Goal: Task Accomplishment & Management: Manage account settings

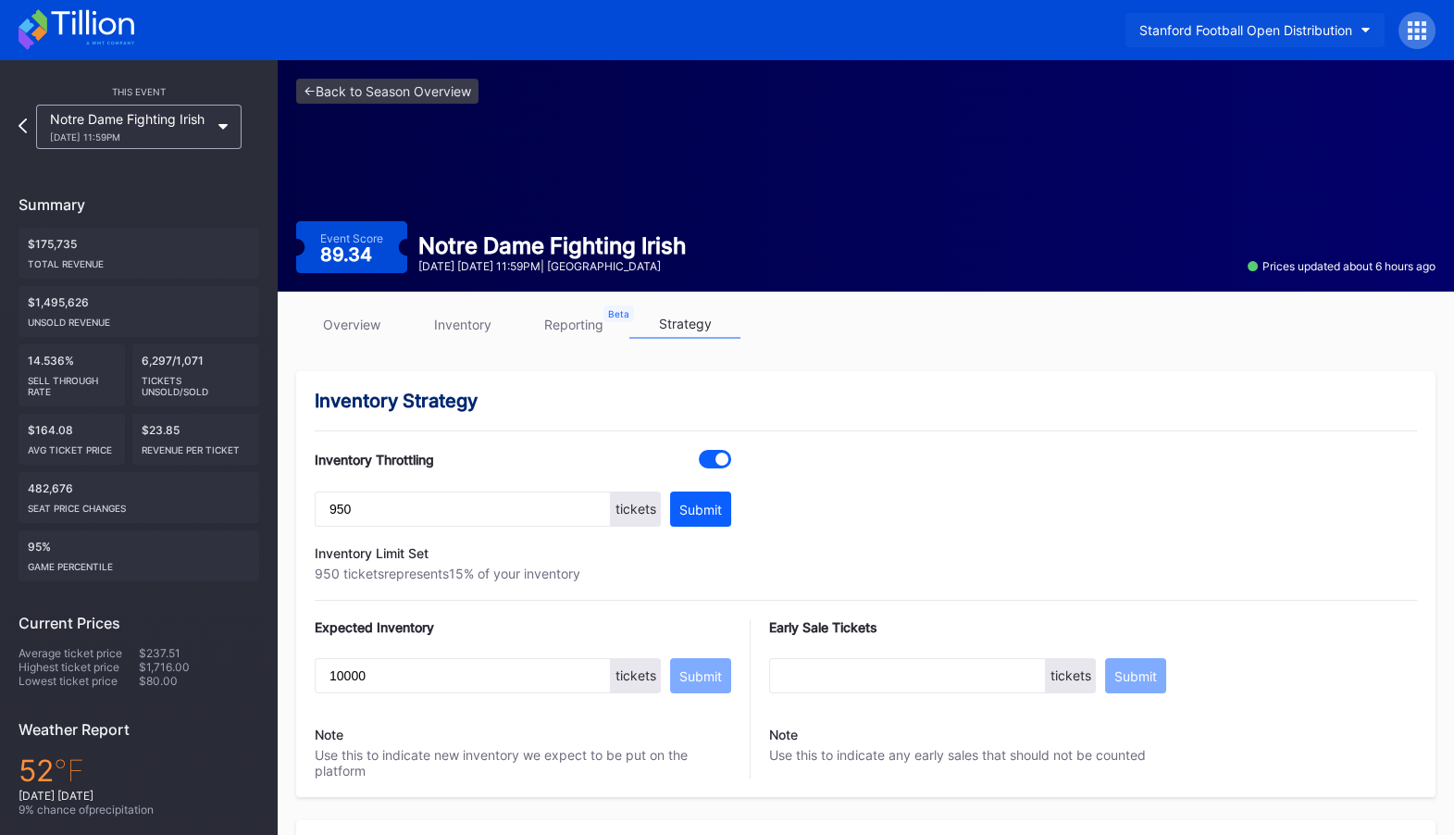
click at [1295, 24] on div "Stanford Football Open Distribution" at bounding box center [1245, 30] width 213 height 16
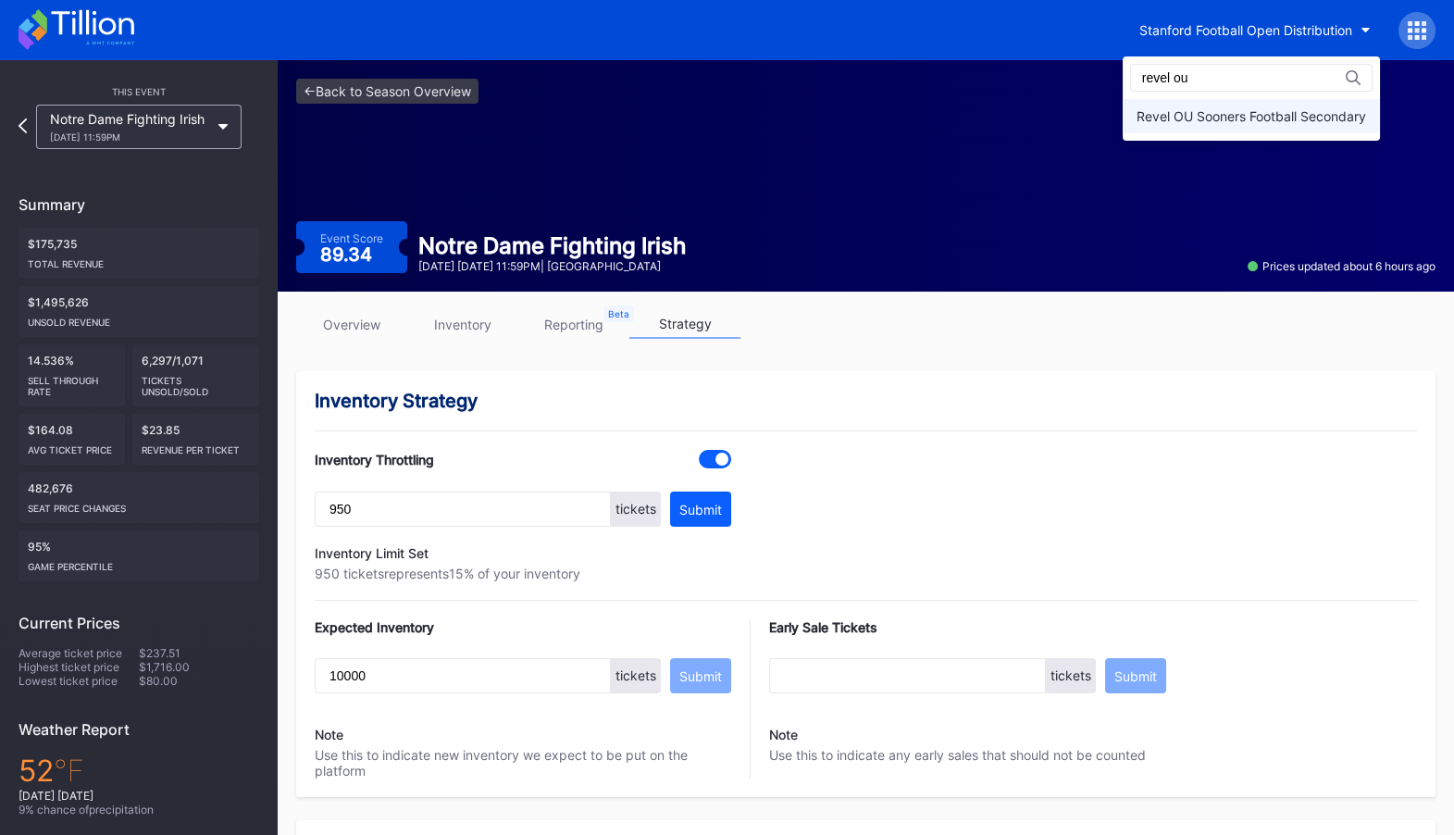
type input "revel ou"
click at [1264, 122] on div "Revel OU Sooners Football Secondary" at bounding box center [1251, 116] width 230 height 16
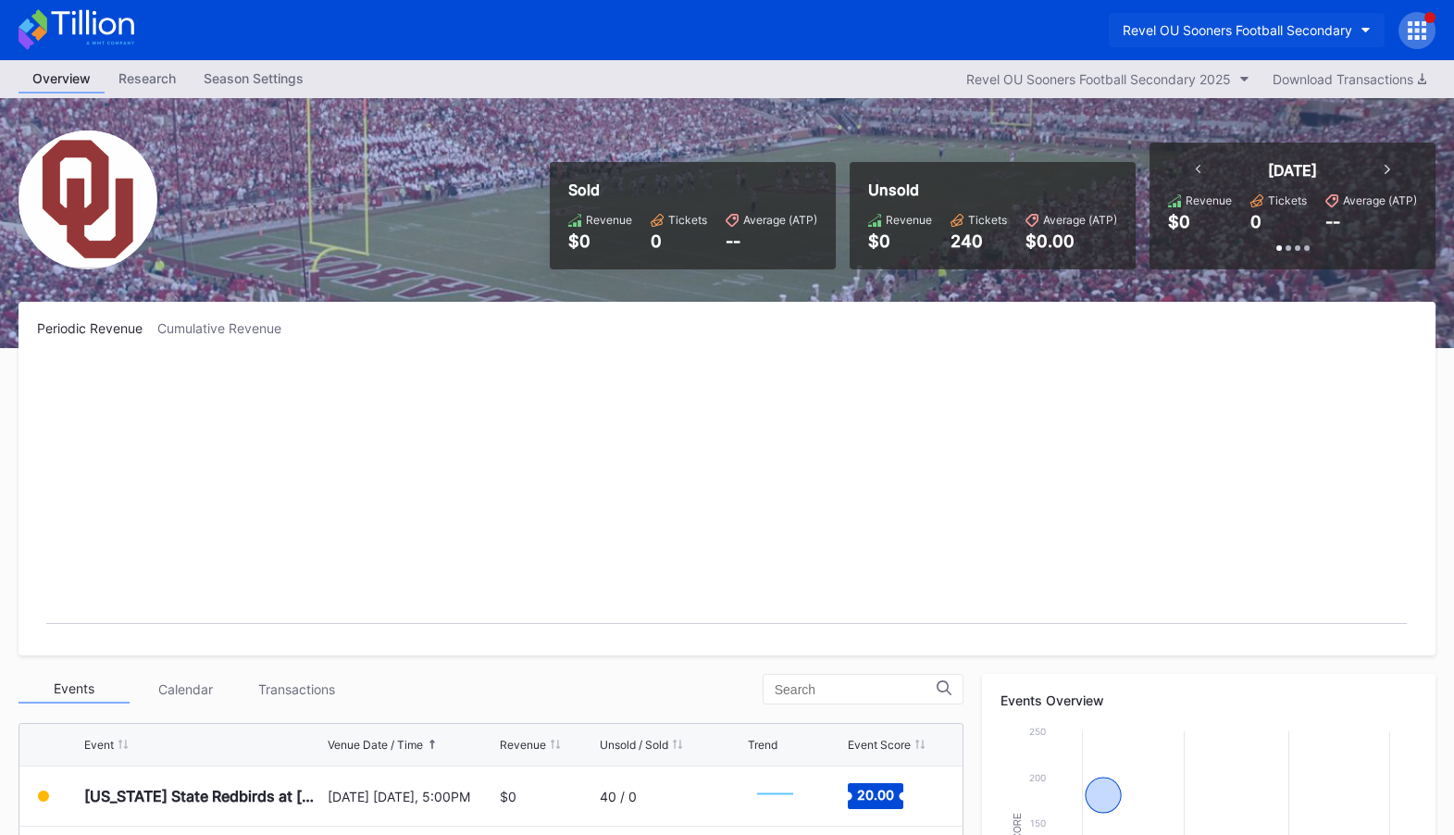
click at [1330, 26] on div "Revel OU Sooners Football Secondary" at bounding box center [1238, 30] width 230 height 16
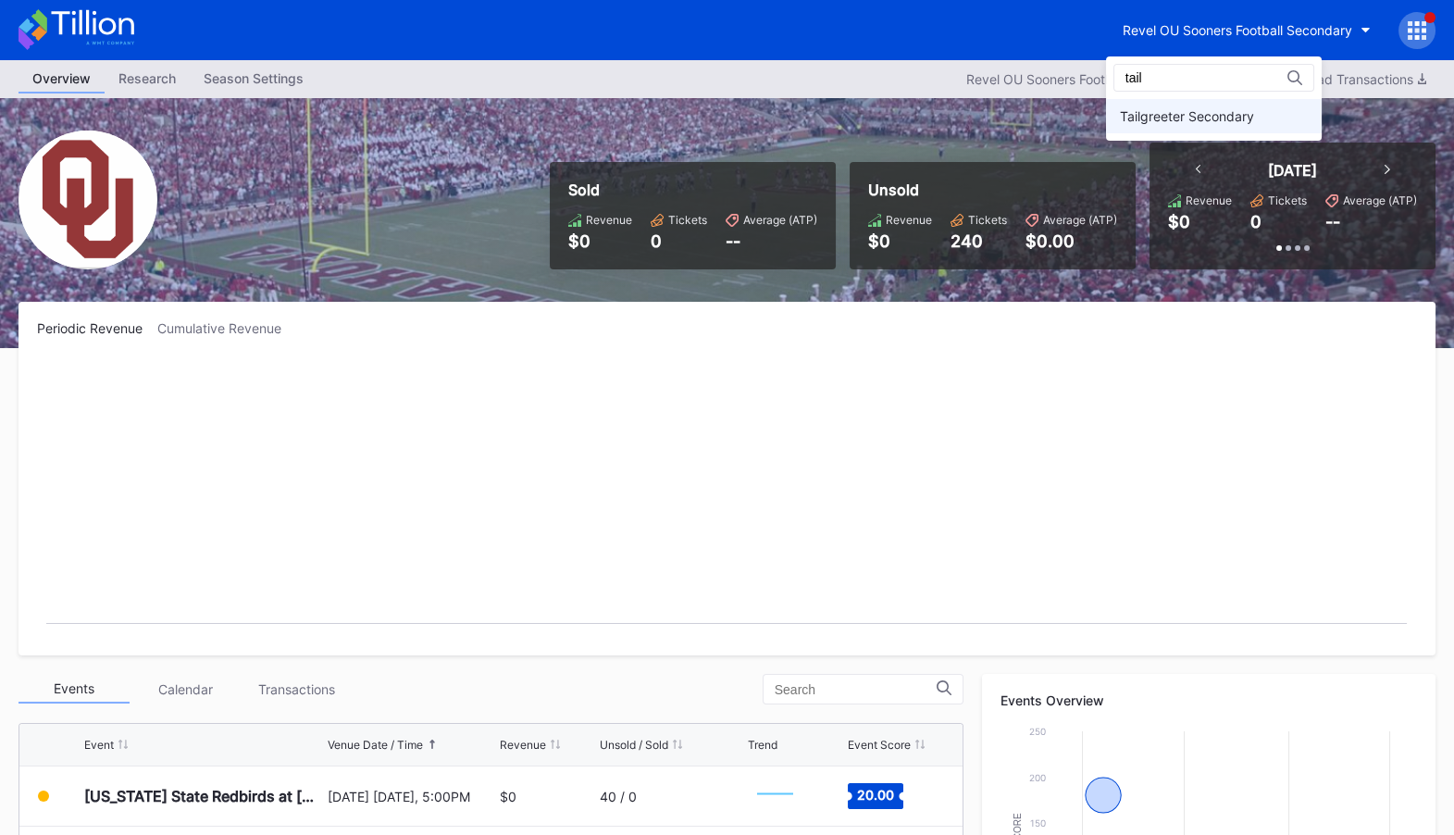
type input "tail"
click at [1244, 118] on div "Tailgreeter Secondary" at bounding box center [1187, 116] width 134 height 16
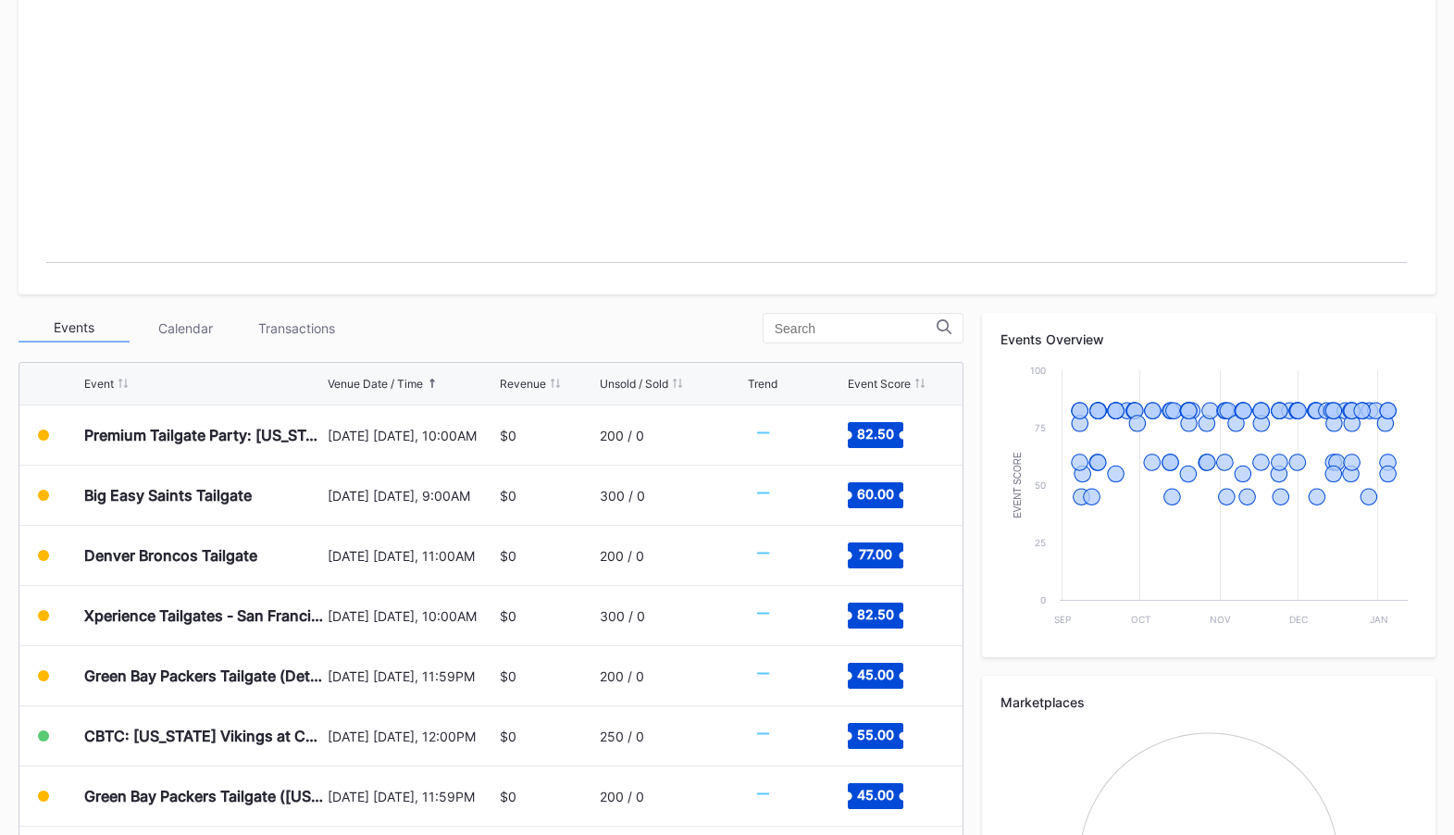
scroll to position [509, 0]
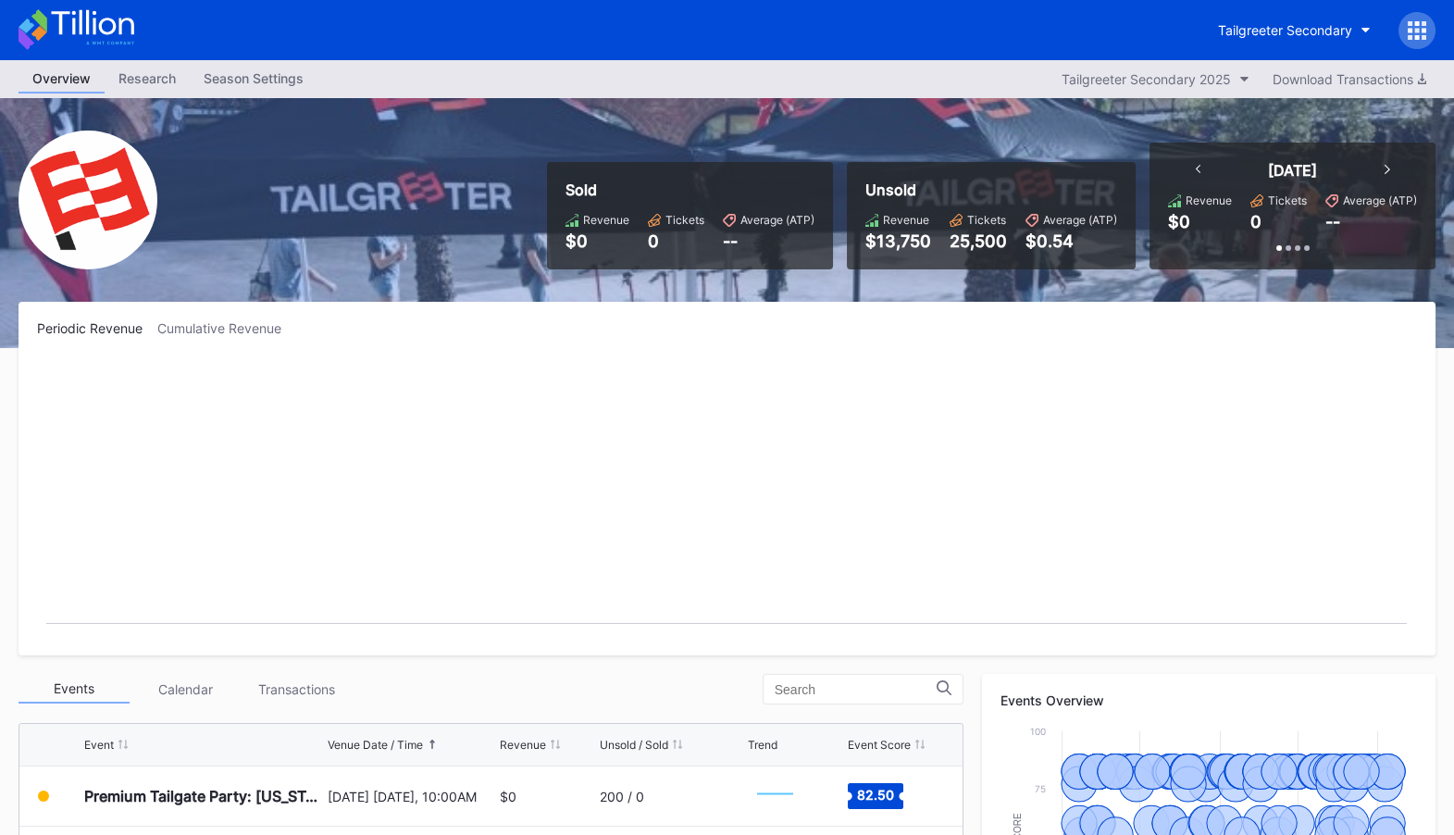
click at [1405, 31] on div at bounding box center [1416, 30] width 37 height 37
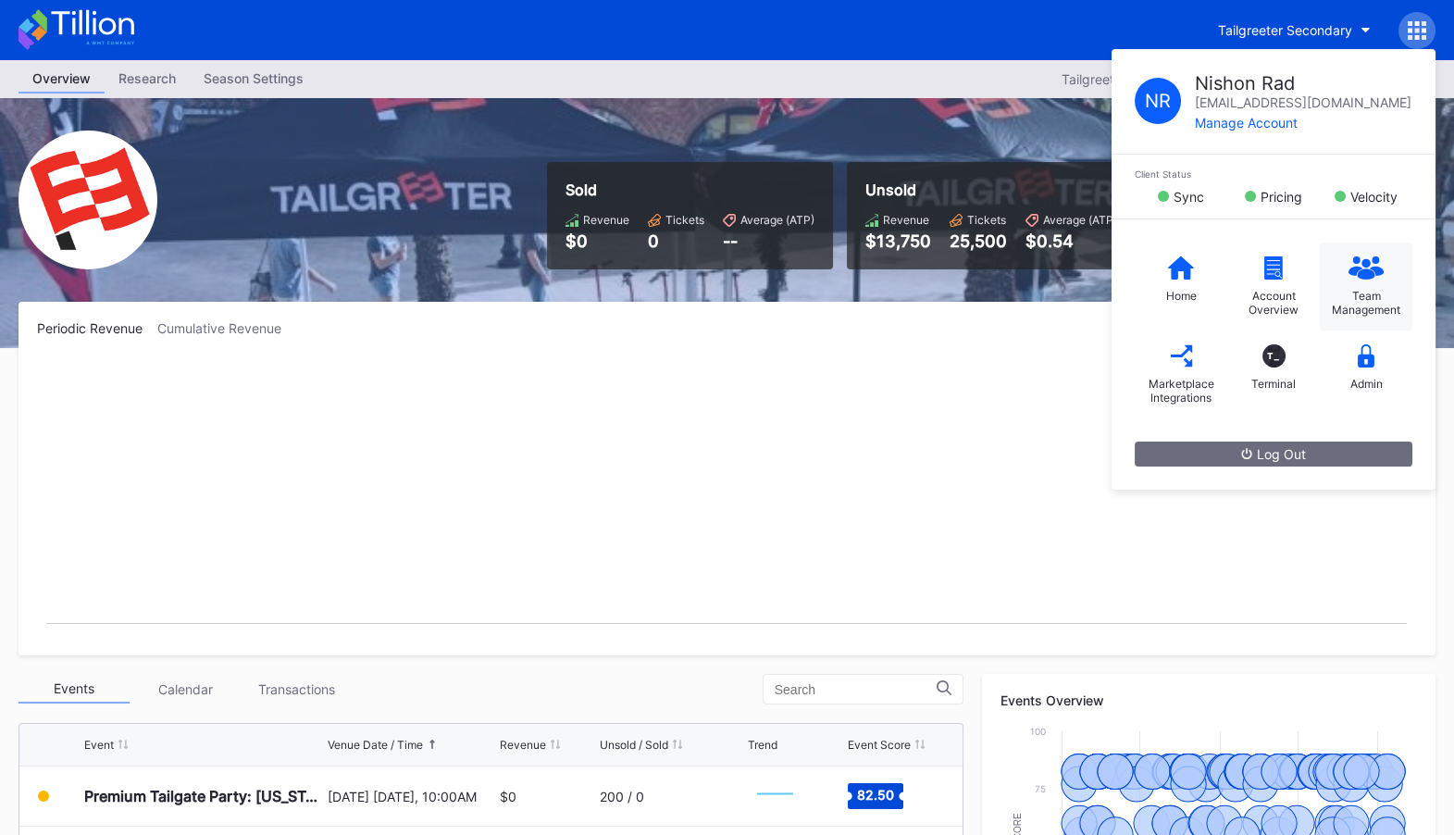
click at [1372, 280] on div "Team Management" at bounding box center [1366, 286] width 93 height 88
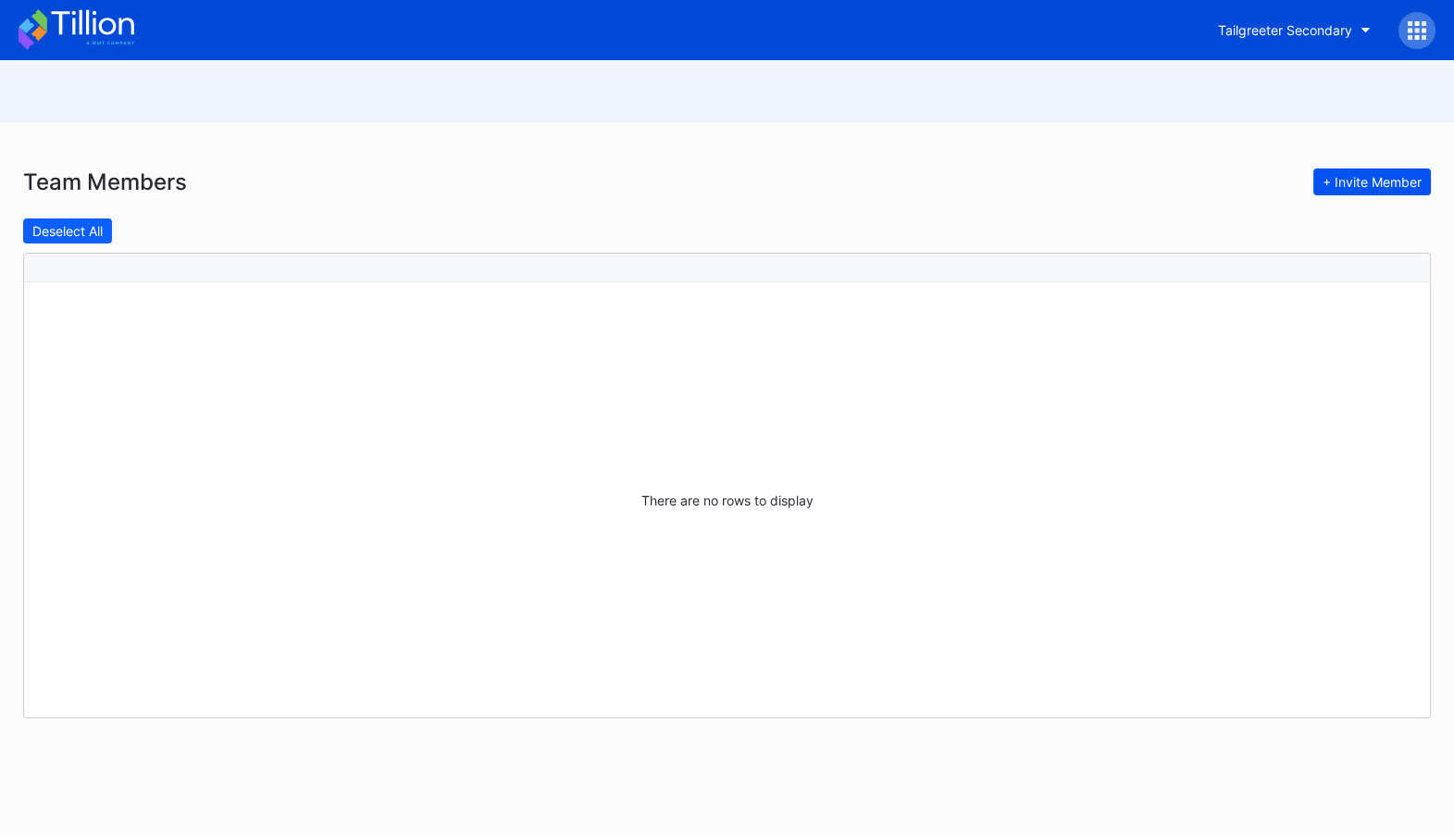
click at [1373, 175] on div "+ Invite Member" at bounding box center [1371, 182] width 99 height 16
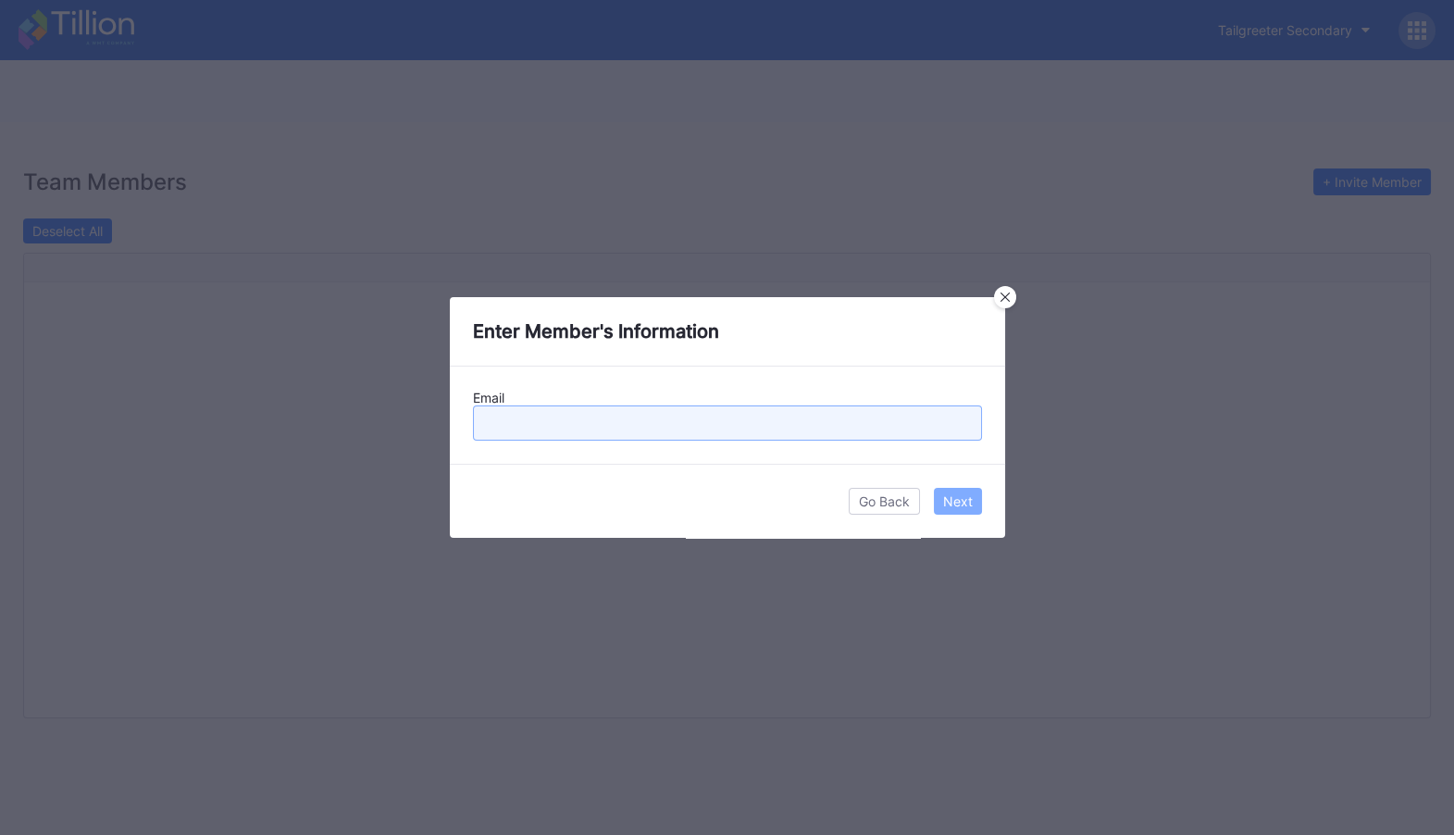
click at [695, 435] on input "text" at bounding box center [727, 422] width 509 height 35
click at [538, 418] on input "text" at bounding box center [727, 422] width 509 height 35
paste input "pat@tailgreeter.com"
type input "pat@tailgreeter.com"
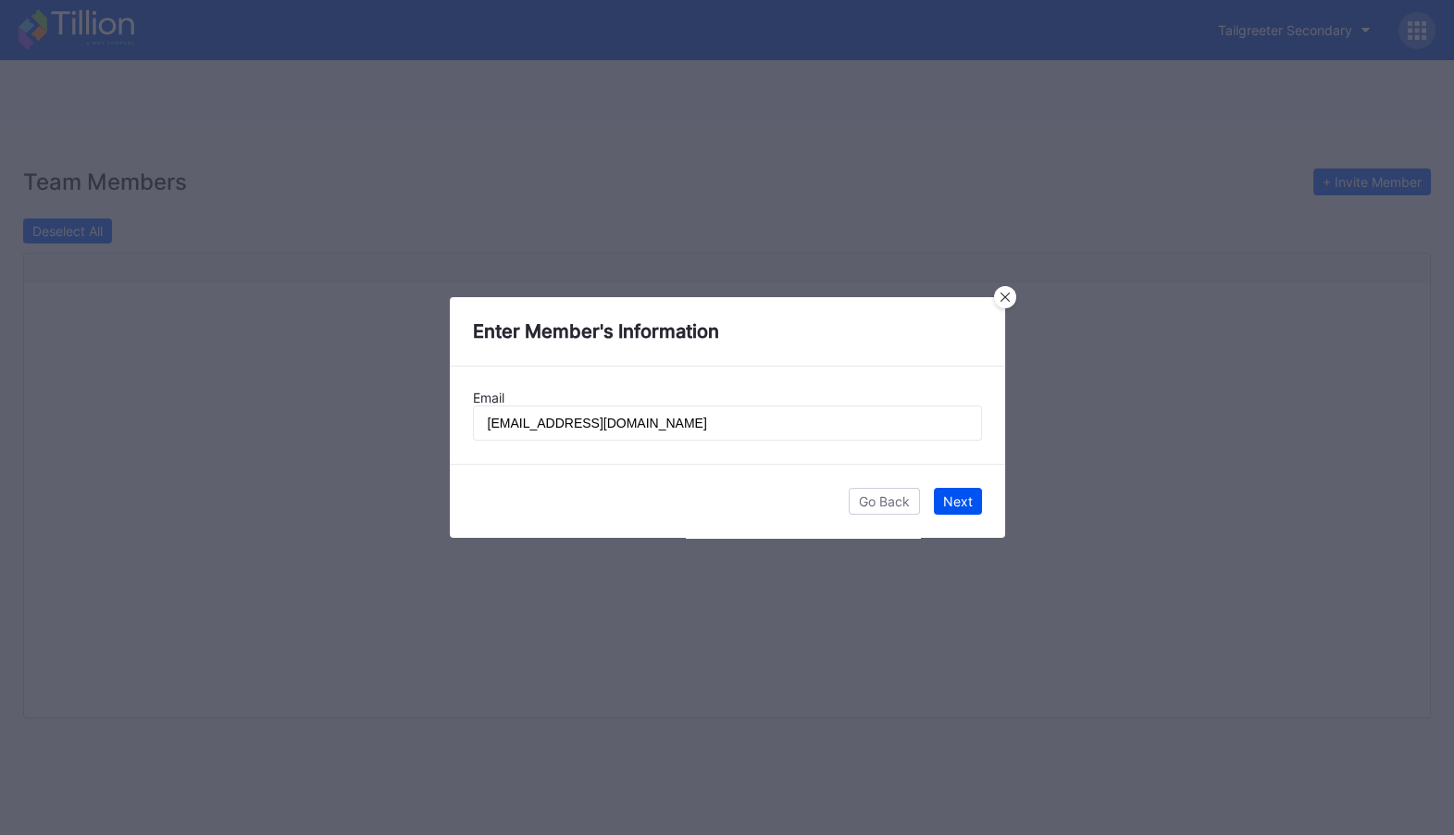
click at [953, 505] on div "Next" at bounding box center [958, 501] width 30 height 16
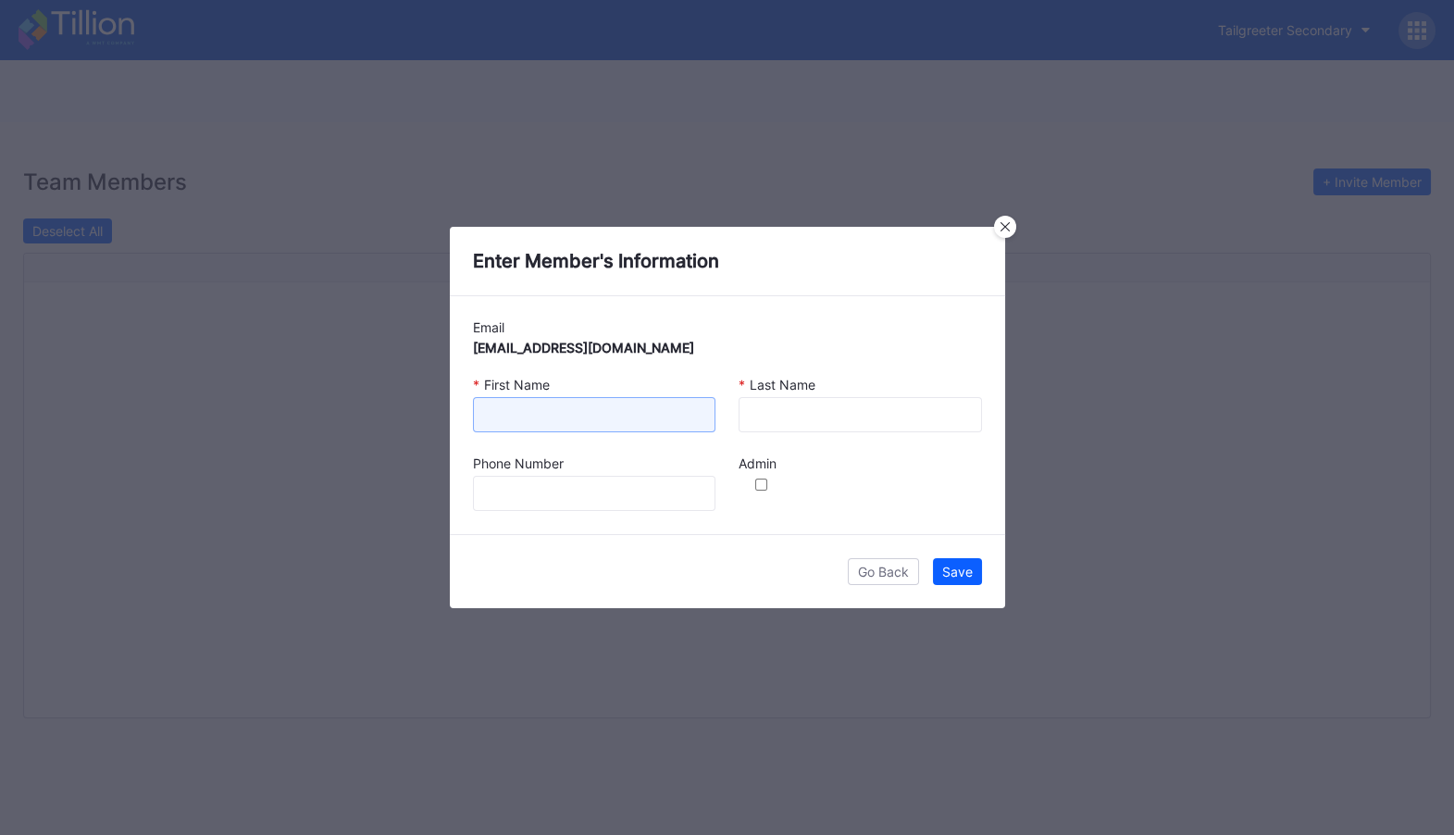
click at [620, 406] on input at bounding box center [594, 414] width 243 height 35
type input "Patrick"
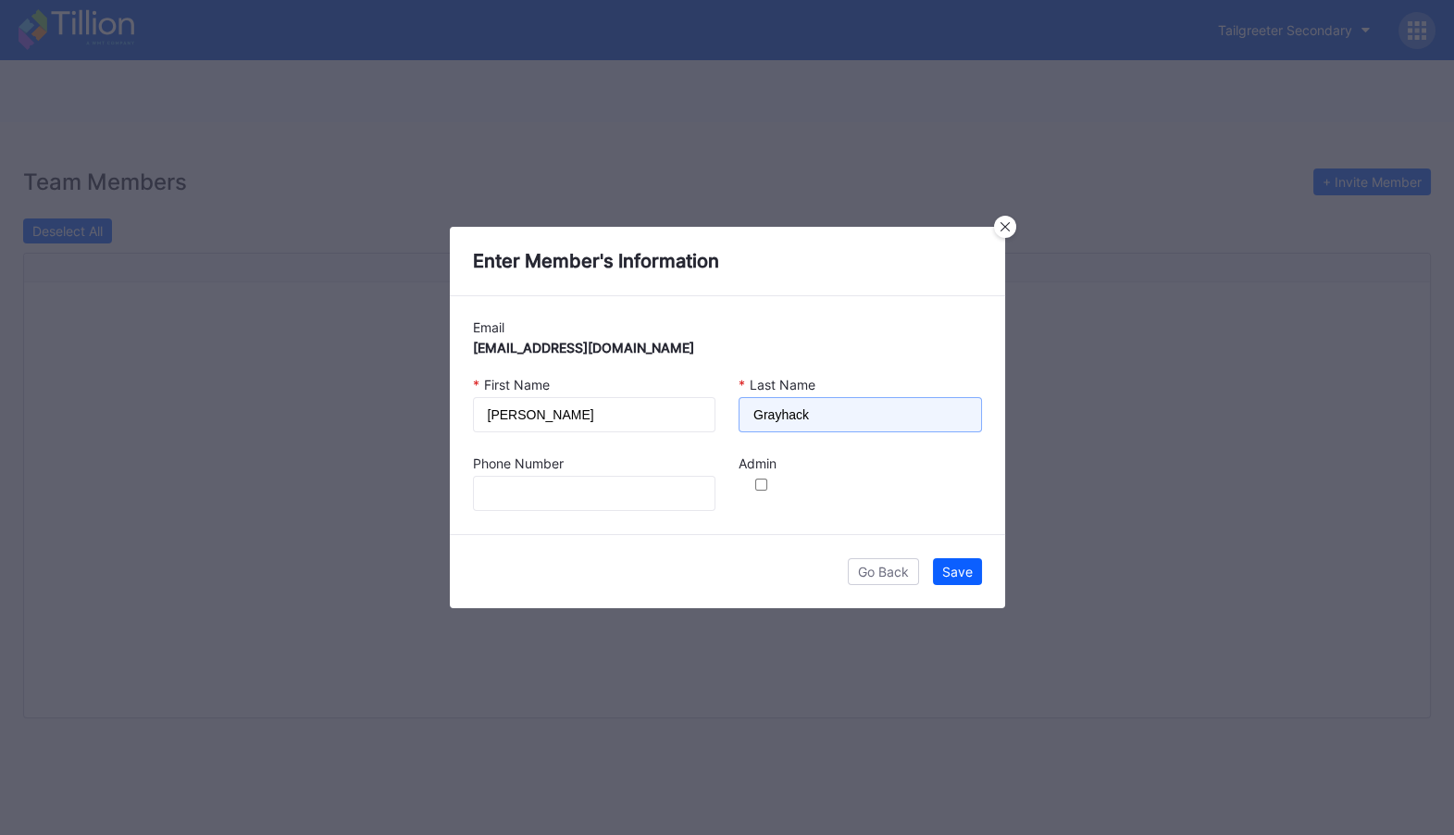
type input "Grayhack"
click at [763, 488] on input "checkbox" at bounding box center [761, 484] width 38 height 12
checkbox input "true"
click at [967, 574] on div "Save" at bounding box center [957, 572] width 31 height 16
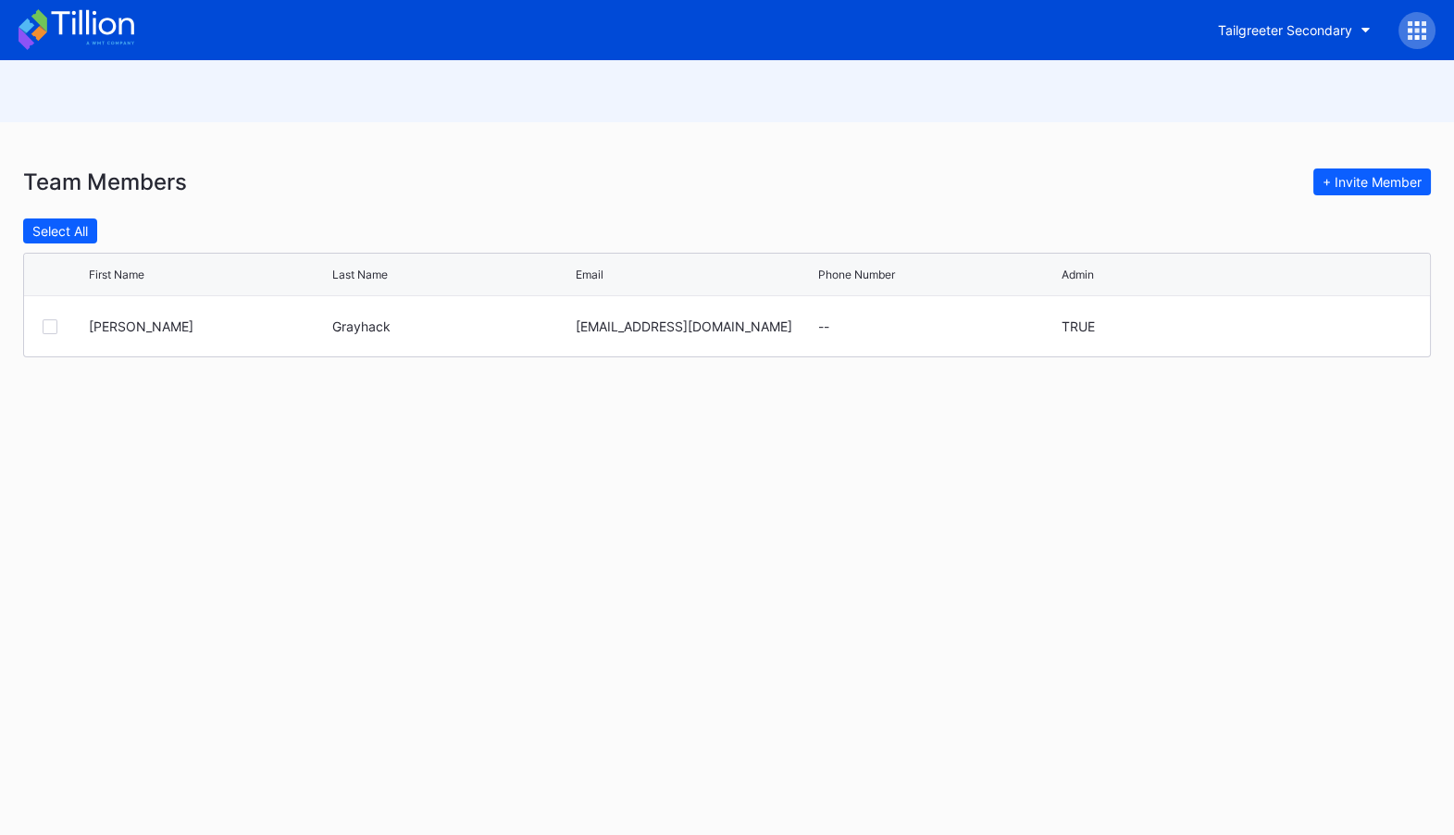
click at [89, 22] on icon at bounding box center [92, 22] width 82 height 25
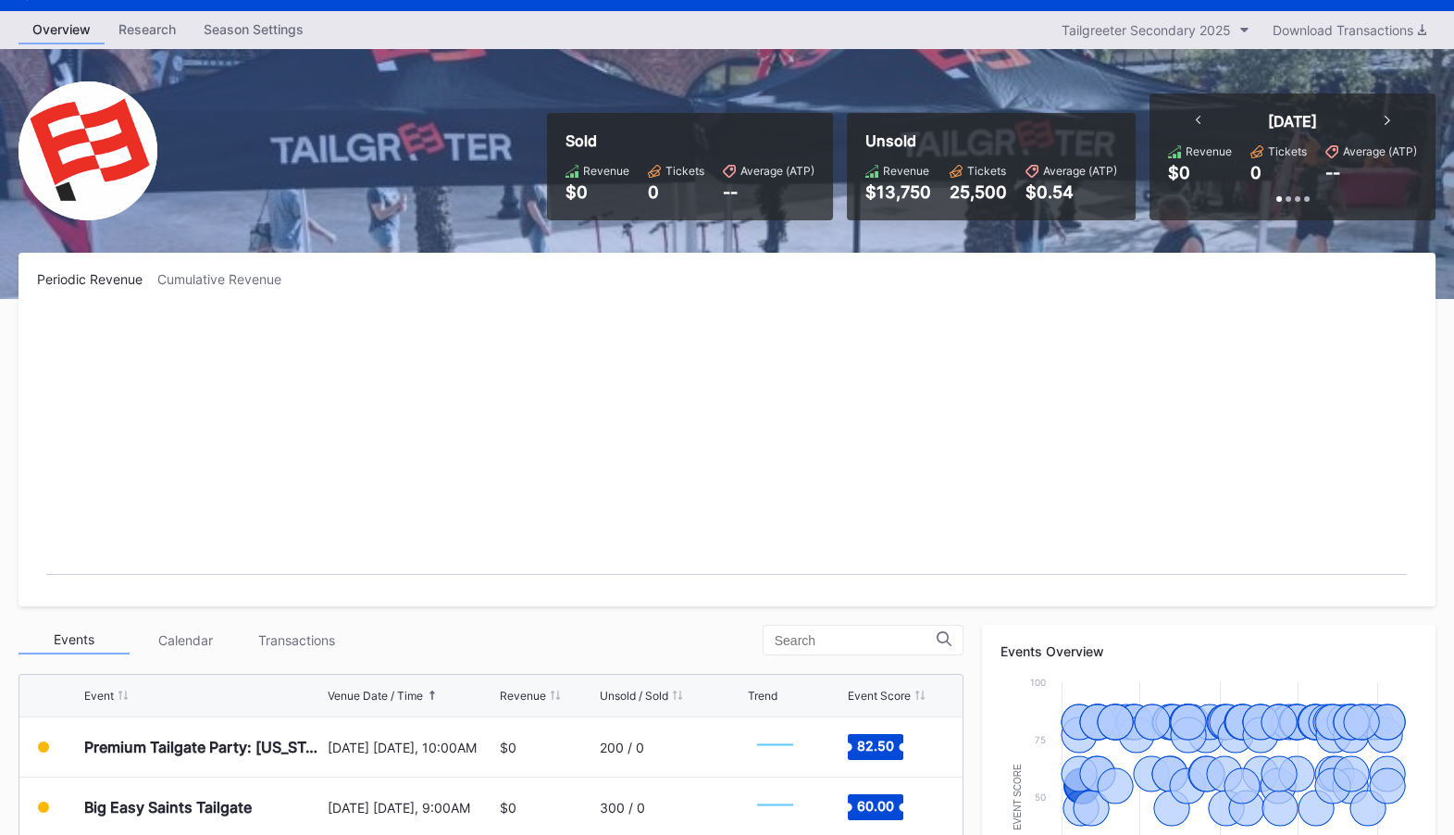
scroll to position [70, 0]
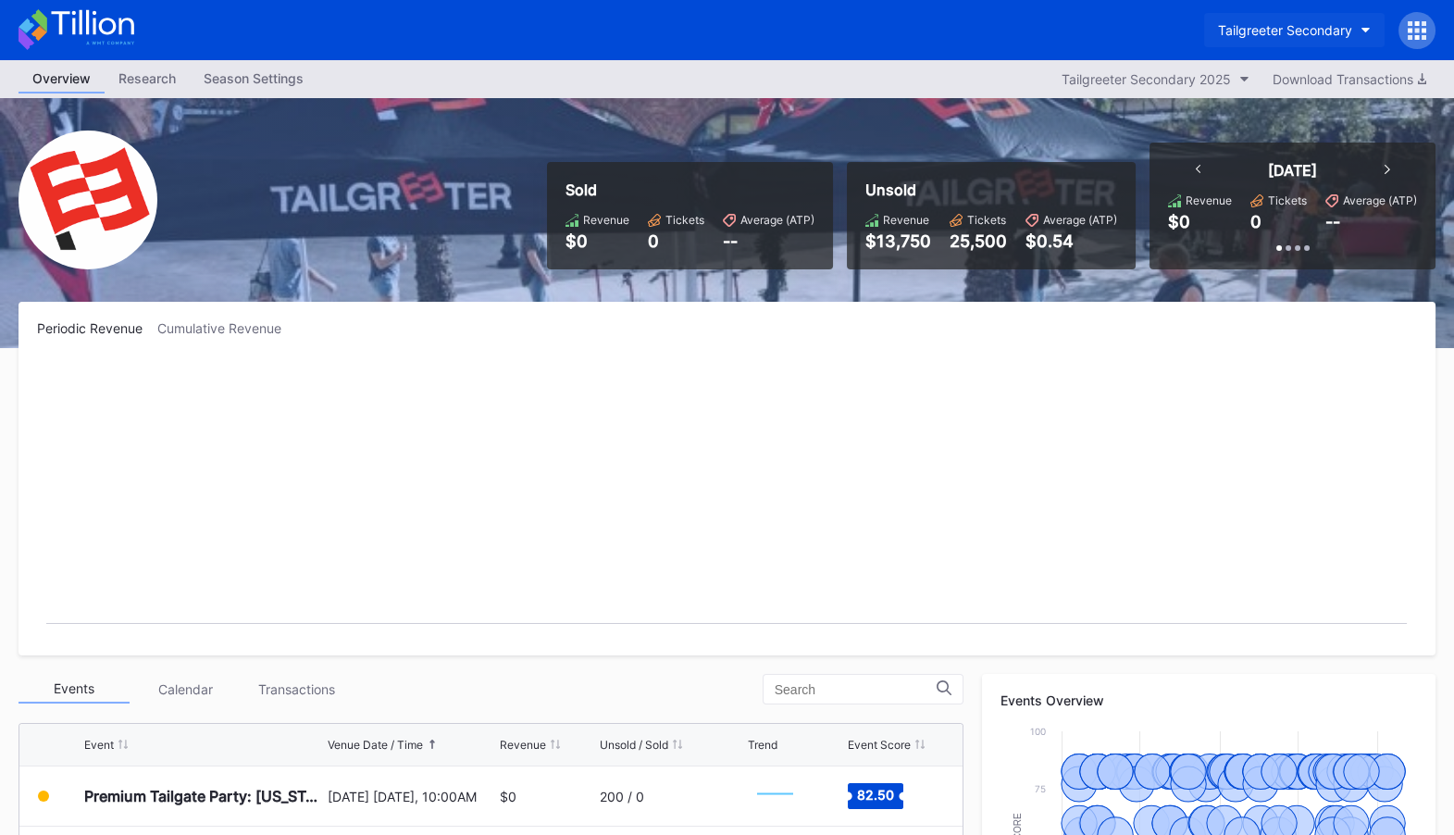
click at [1338, 26] on div "Tailgreeter Secondary" at bounding box center [1285, 30] width 134 height 16
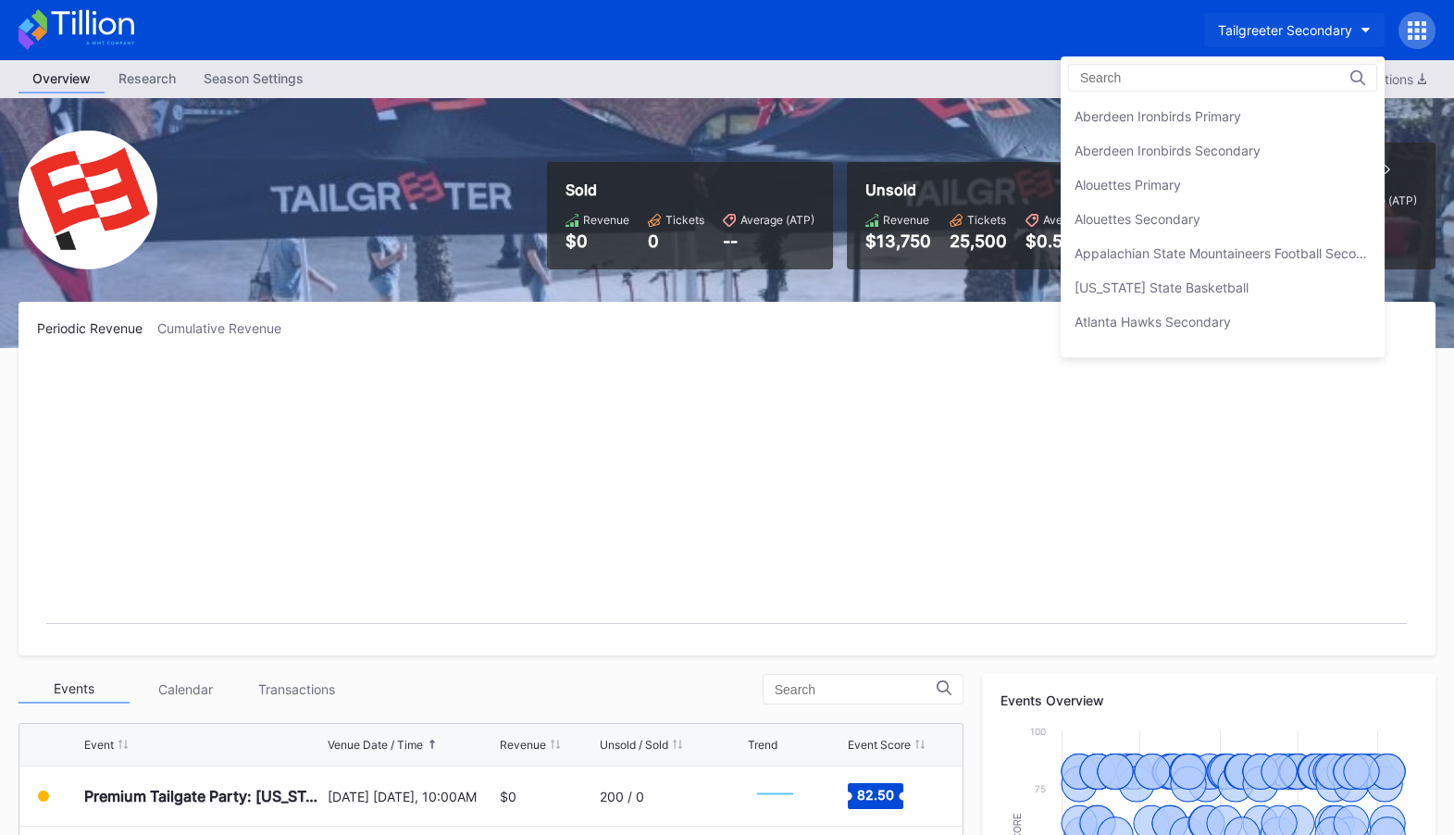
scroll to position [5928, 0]
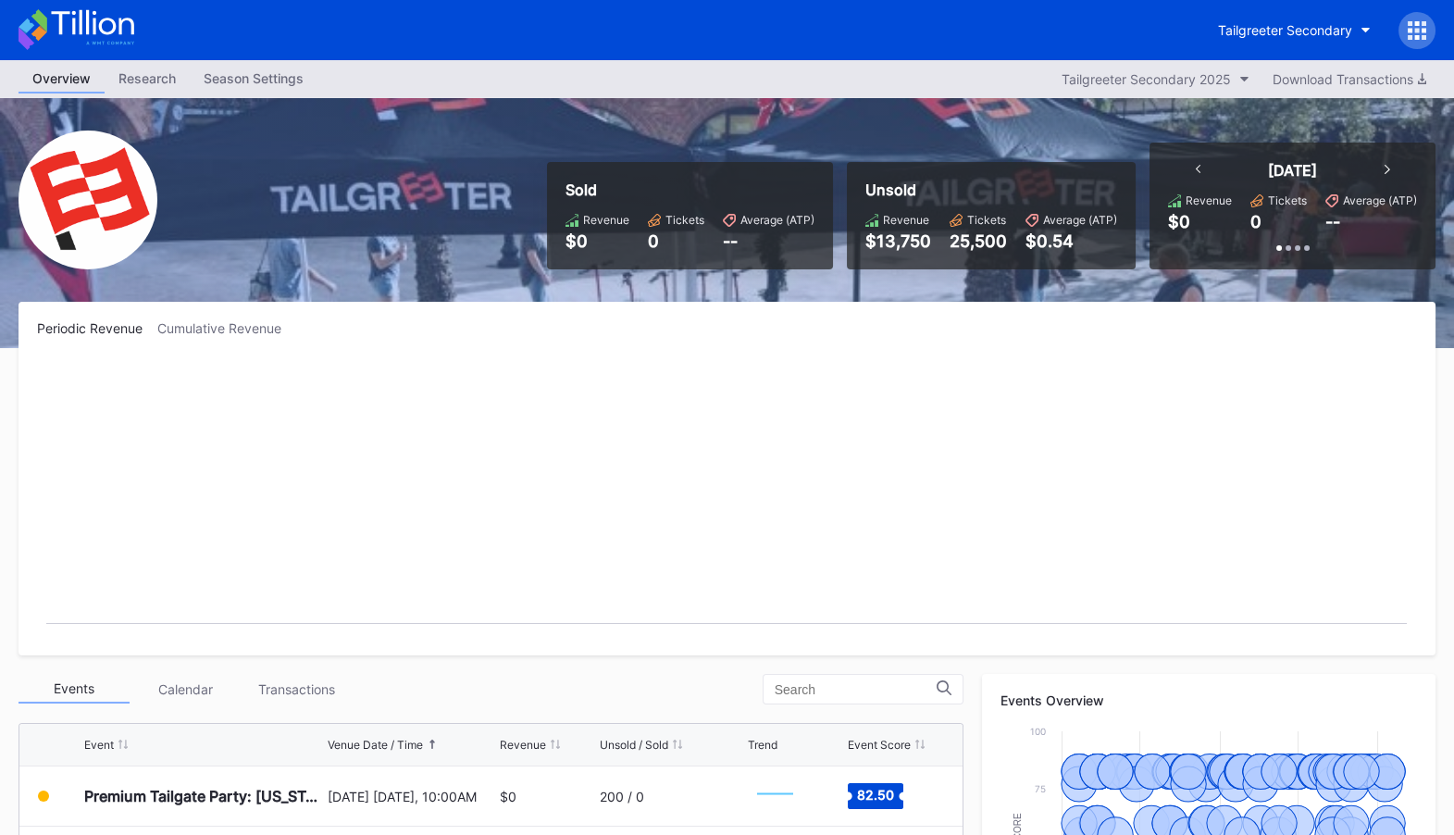
click at [1425, 35] on icon at bounding box center [1424, 37] width 5 height 5
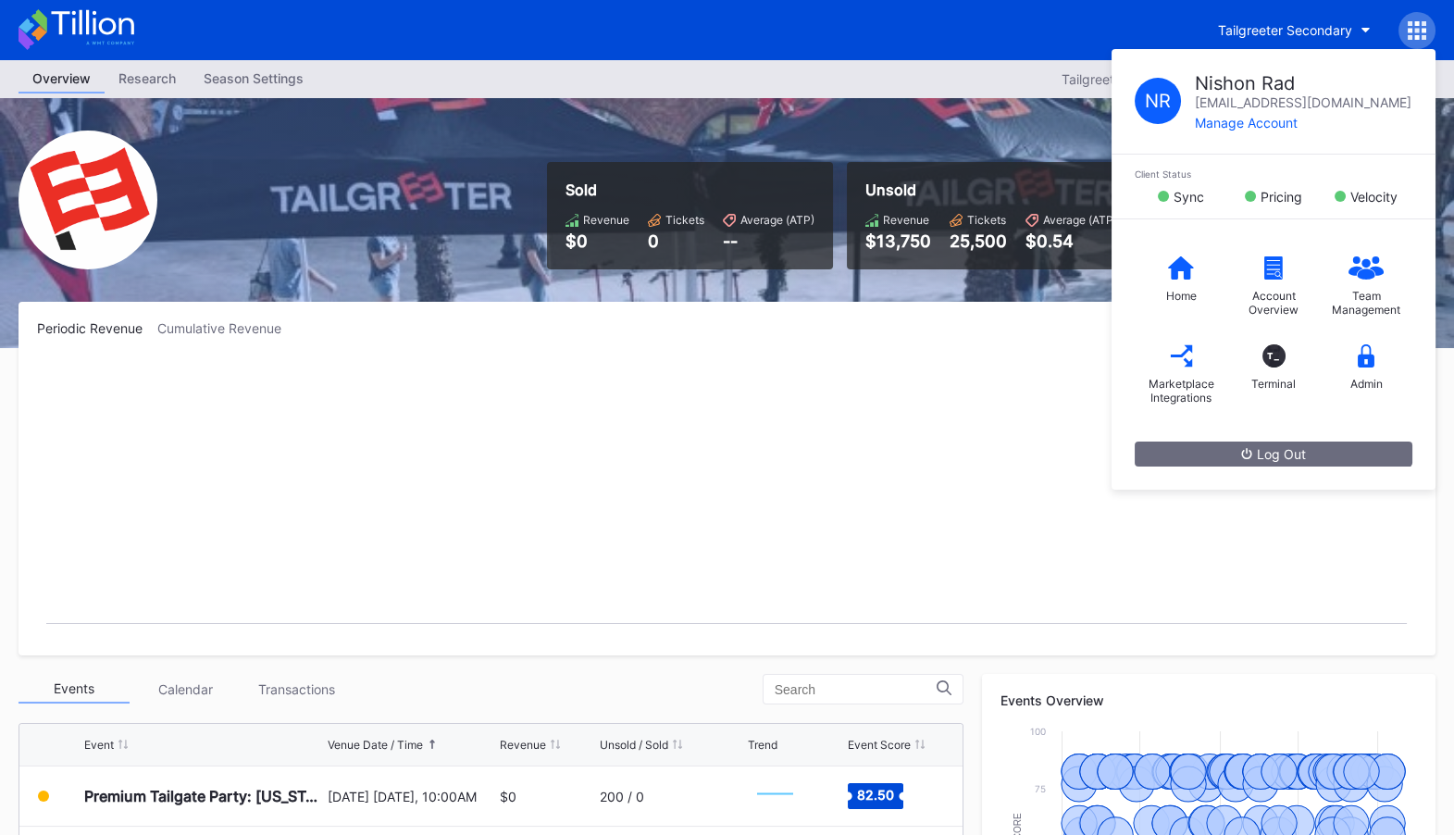
click at [715, 512] on rect "Chart title" at bounding box center [726, 498] width 1379 height 278
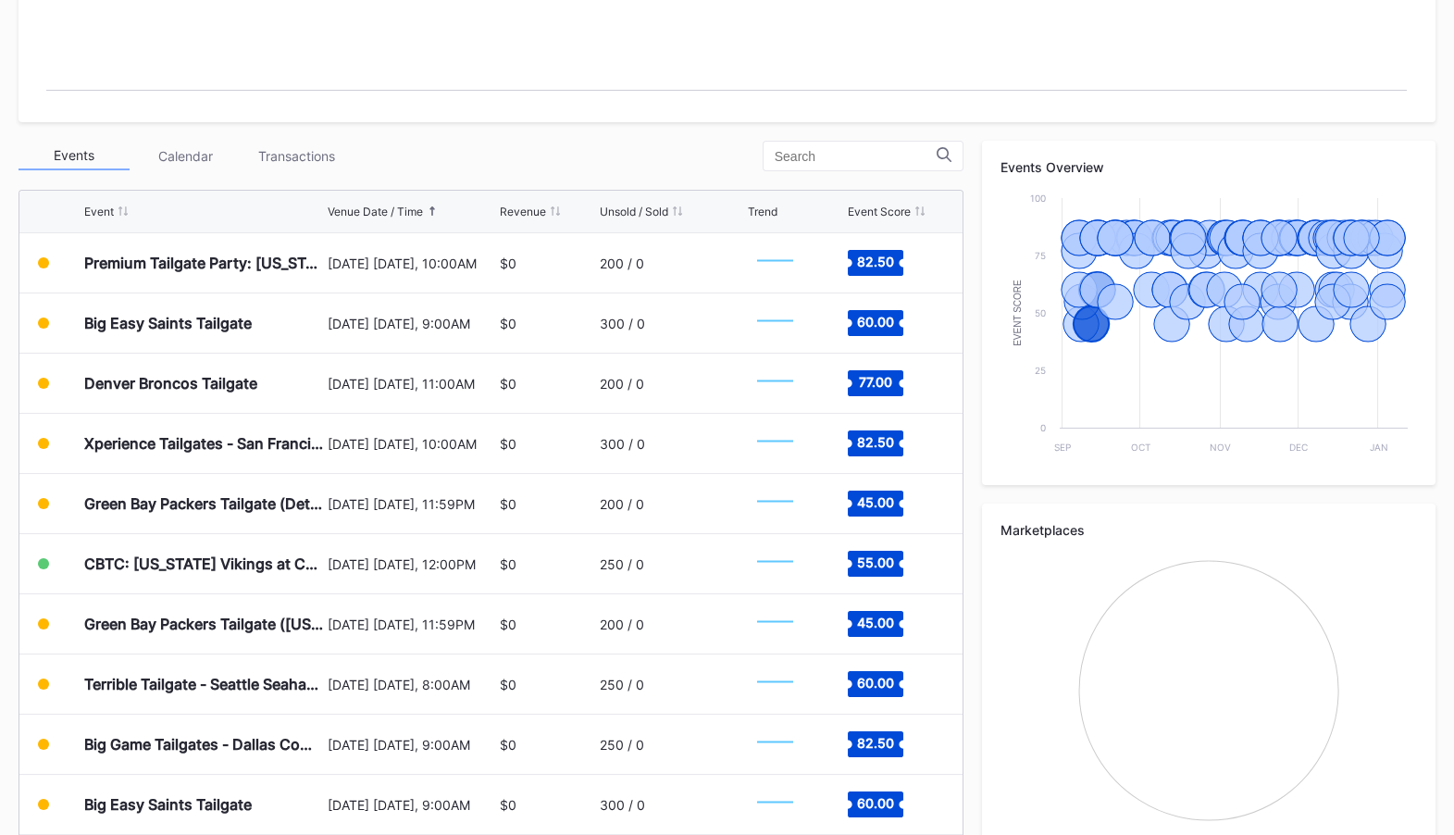
scroll to position [0, 0]
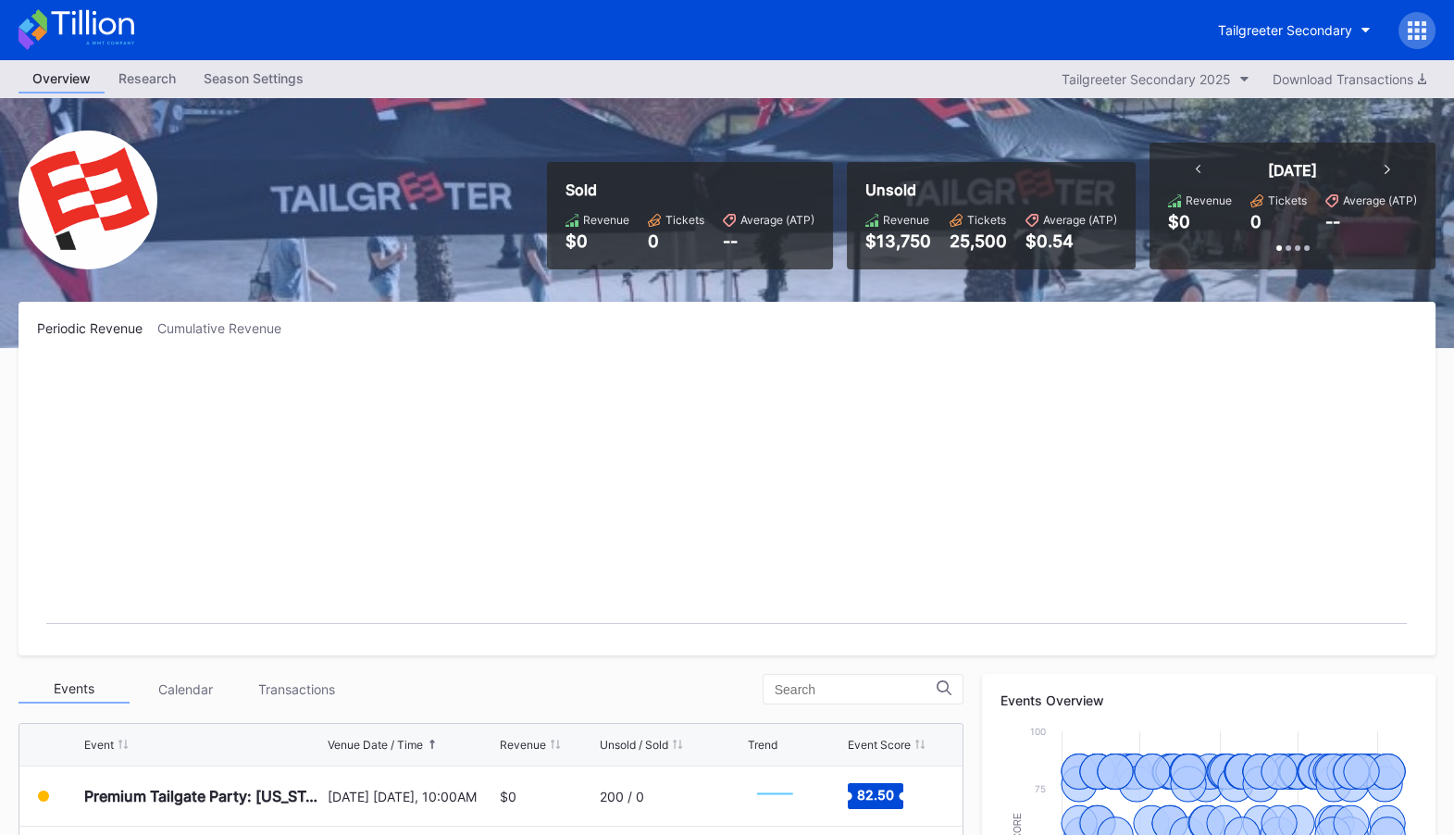
click at [1427, 27] on div at bounding box center [1416, 30] width 37 height 37
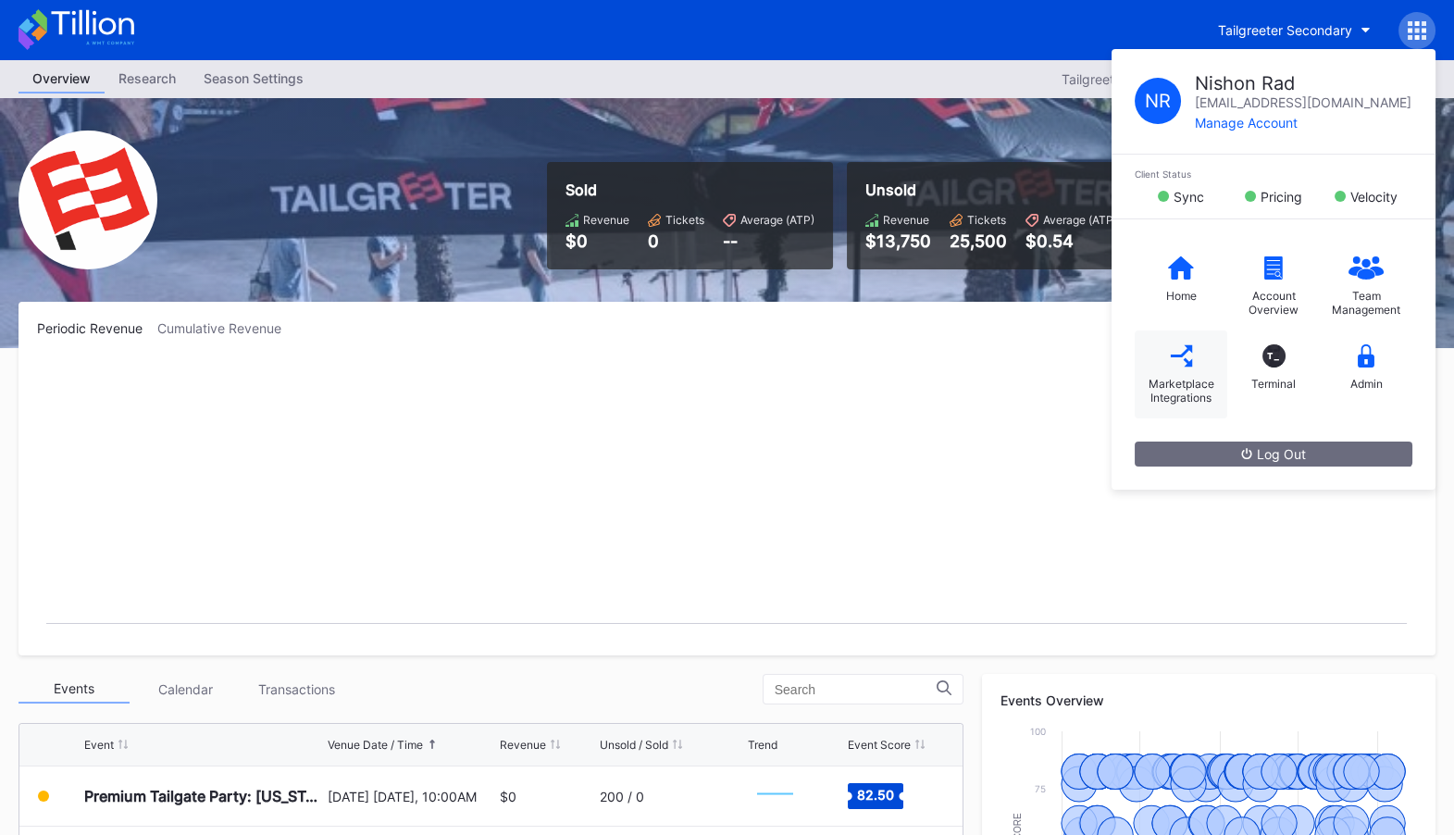
click at [1191, 373] on div "Marketplace Integrations" at bounding box center [1181, 374] width 93 height 88
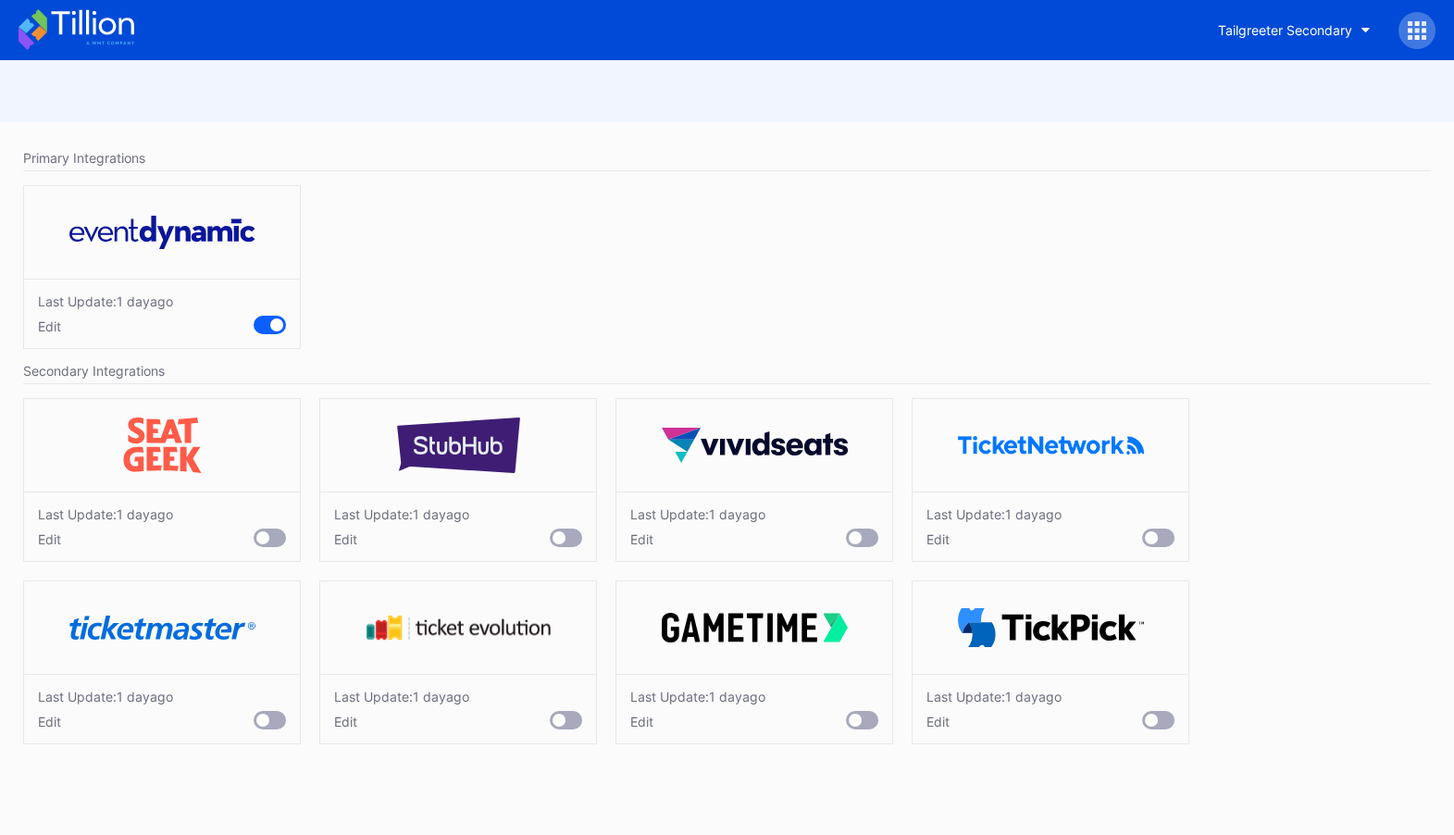
click at [1162, 535] on div at bounding box center [1158, 537] width 32 height 19
click at [939, 546] on div "Edit" at bounding box center [1031, 539] width 211 height 16
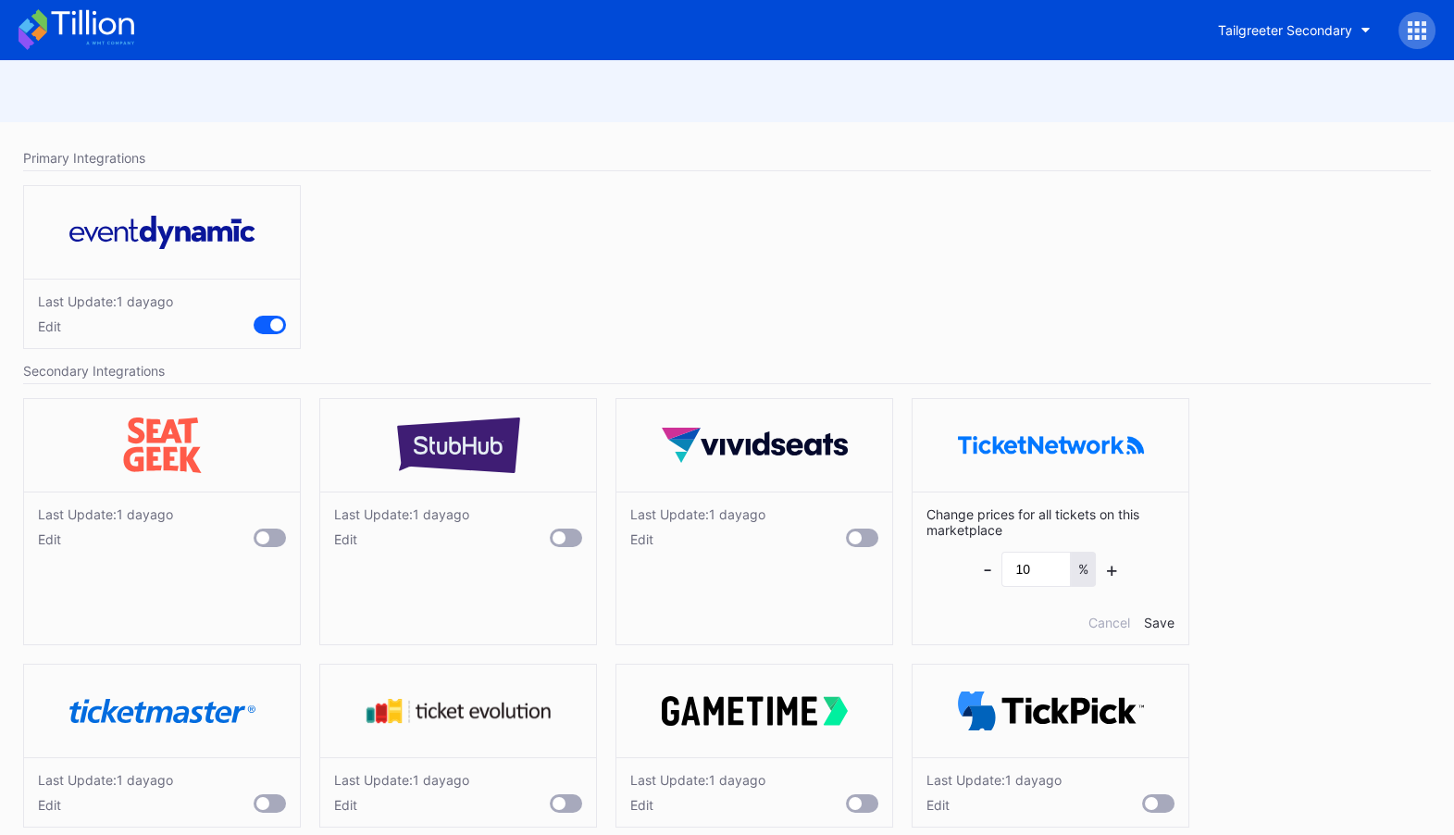
scroll to position [22, 0]
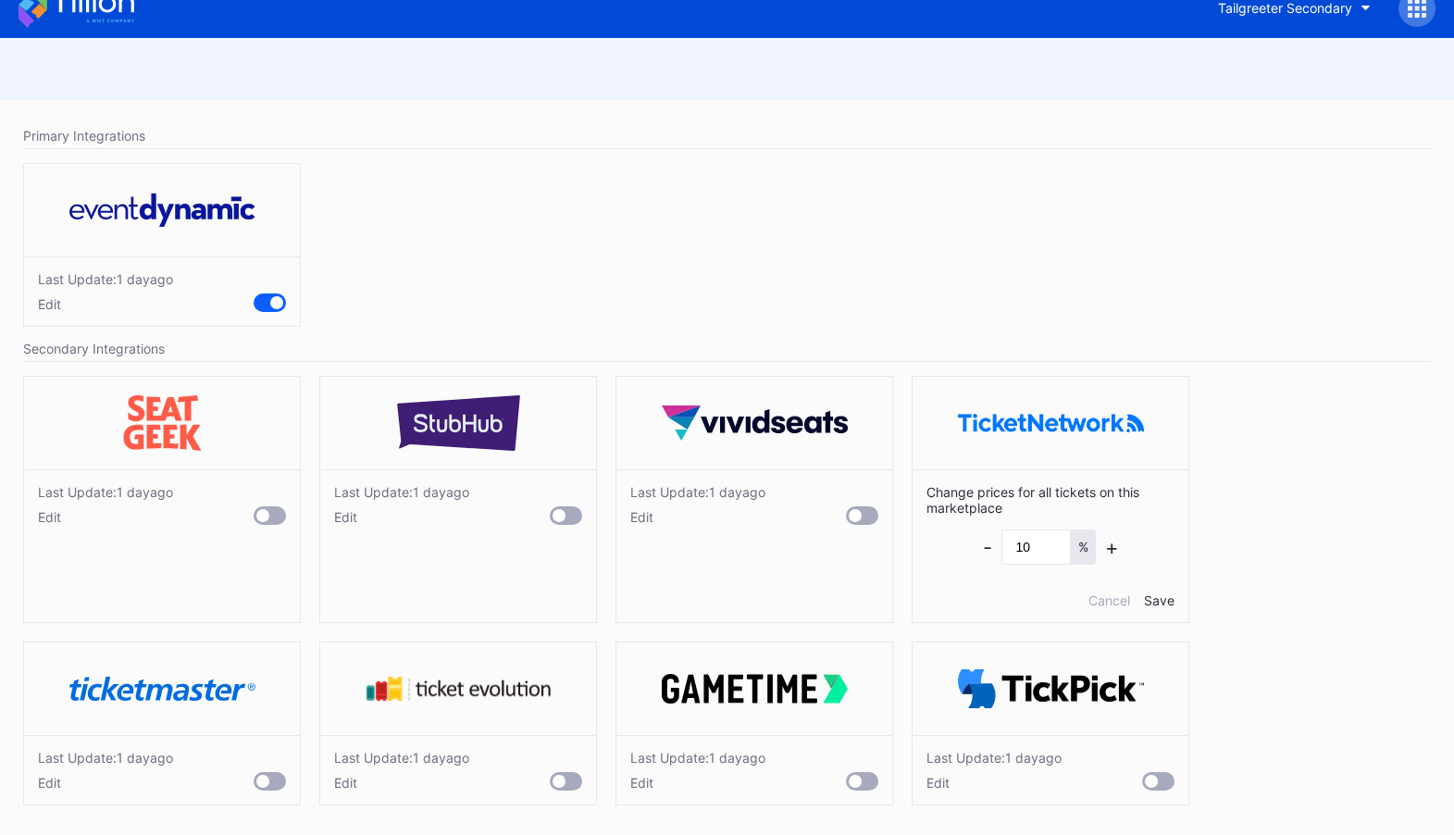
click at [56, 514] on div "Edit" at bounding box center [105, 517] width 135 height 16
click at [267, 593] on div "Save" at bounding box center [270, 600] width 31 height 16
click at [269, 525] on div at bounding box center [270, 515] width 32 height 19
click at [1161, 597] on div "Save" at bounding box center [1159, 600] width 31 height 16
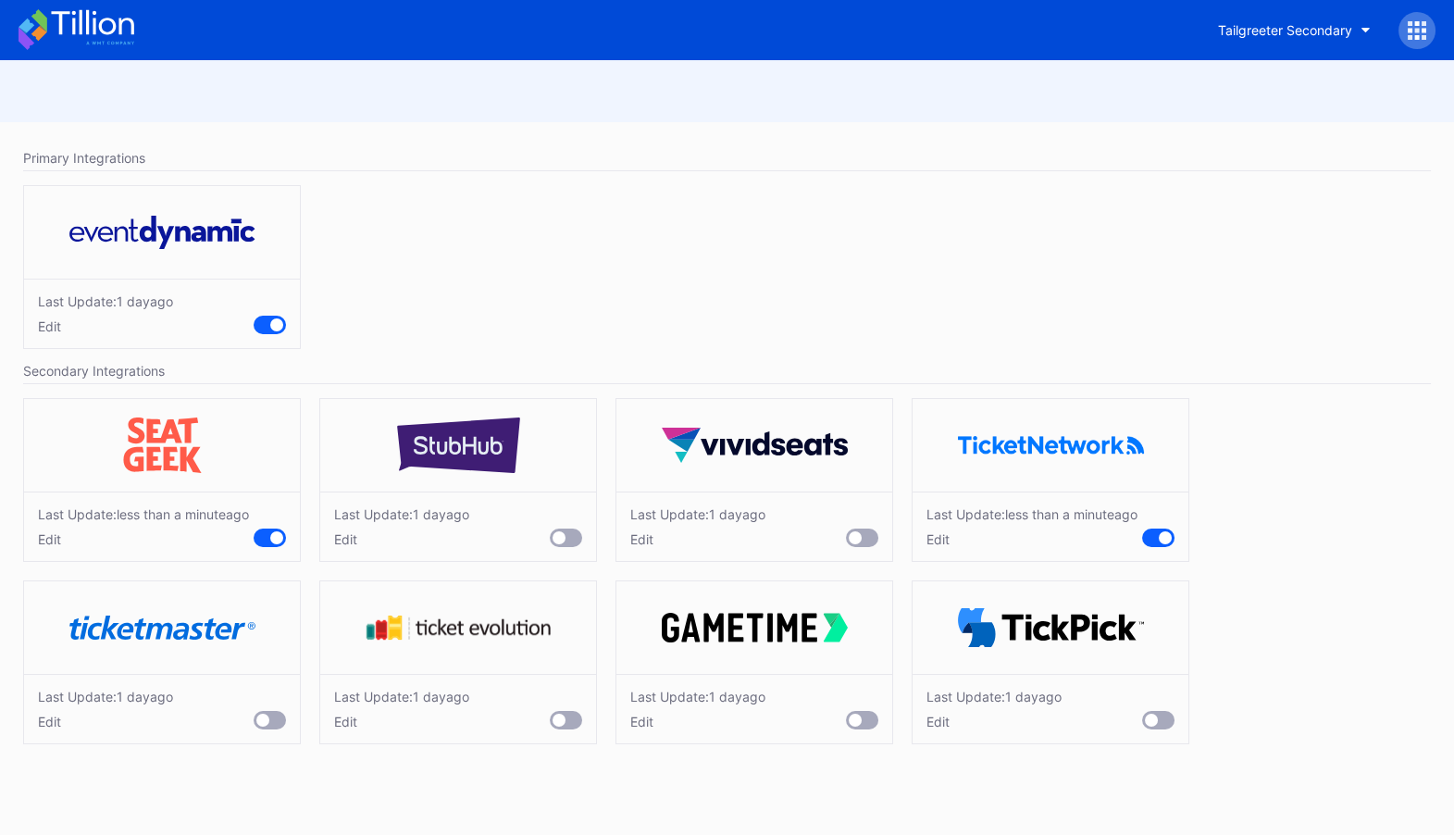
click at [50, 547] on div "Edit" at bounding box center [143, 539] width 211 height 16
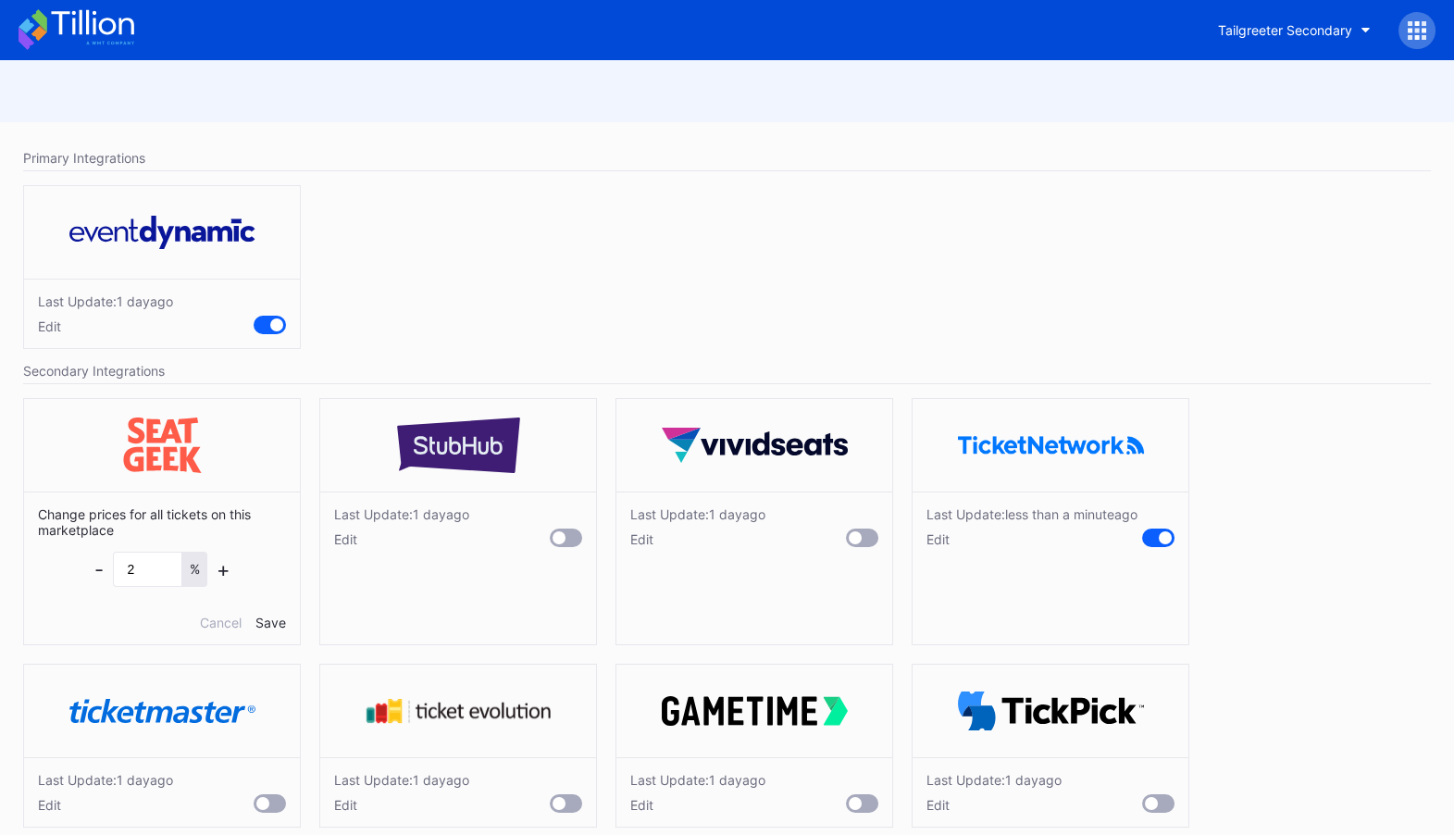
click at [945, 547] on div "Edit" at bounding box center [1031, 539] width 211 height 16
click at [866, 295] on div "Last Update: 1 day ago Edit" at bounding box center [727, 272] width 1426 height 192
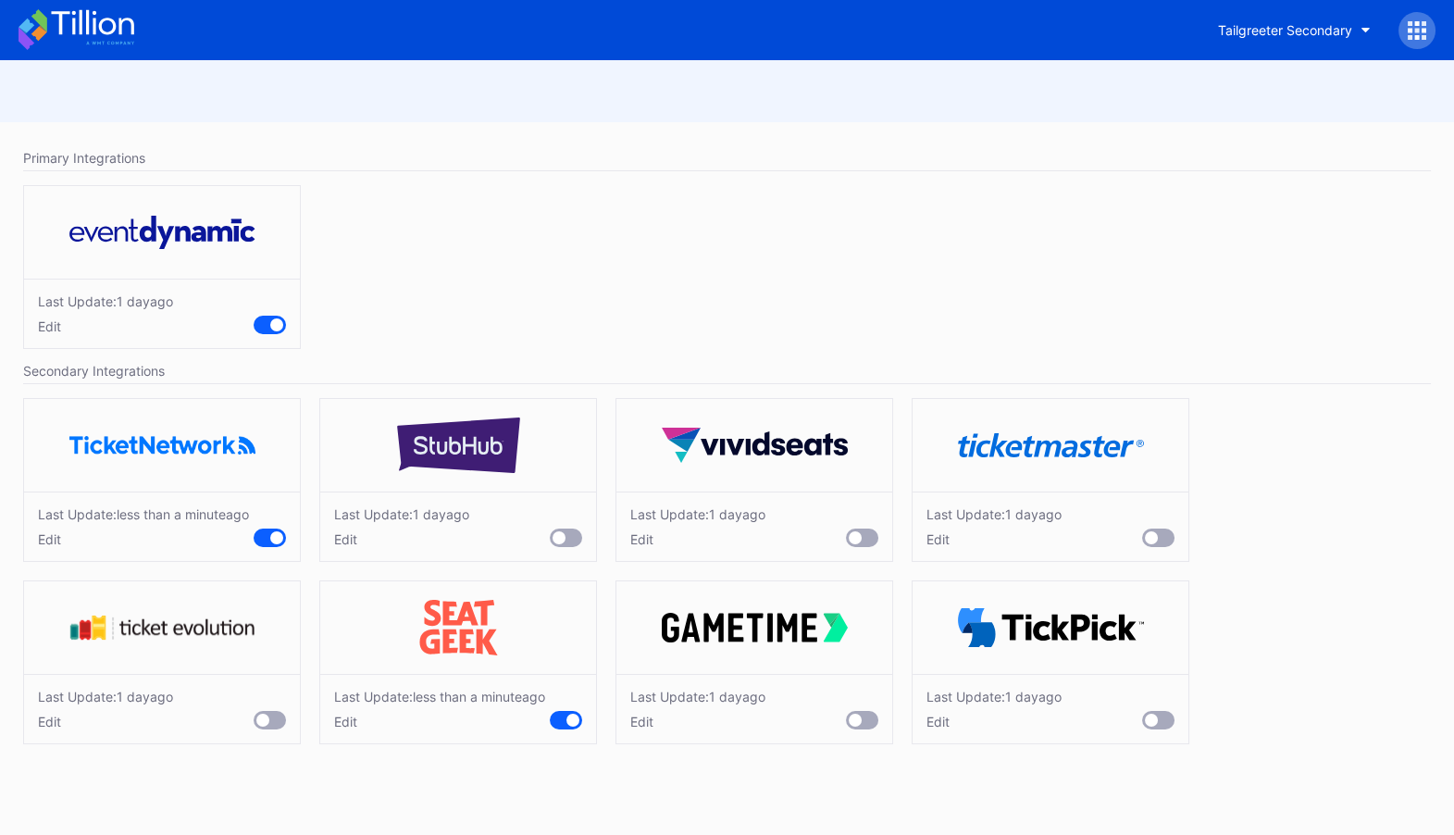
click at [108, 22] on icon at bounding box center [77, 29] width 116 height 41
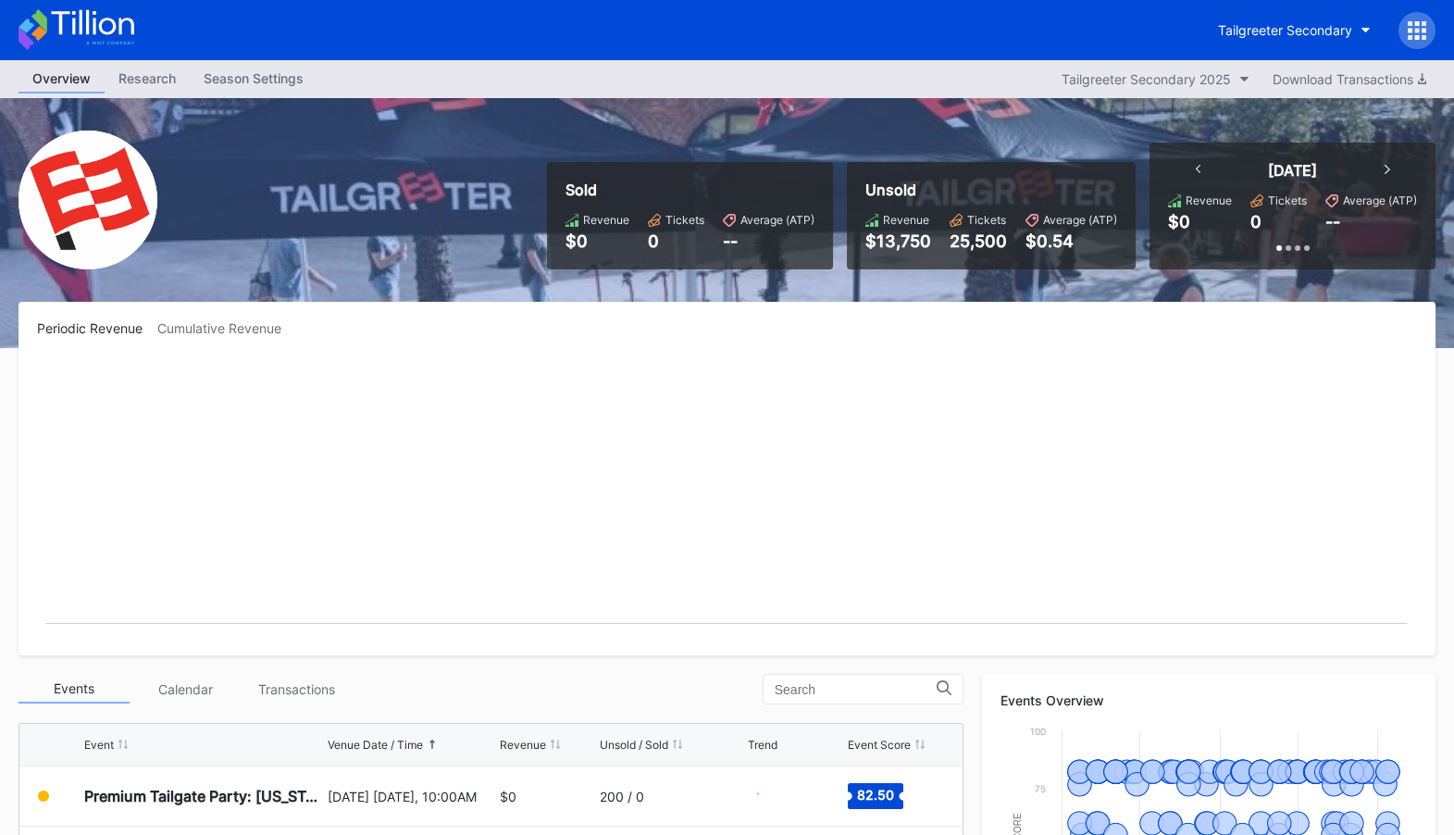
scroll to position [564, 0]
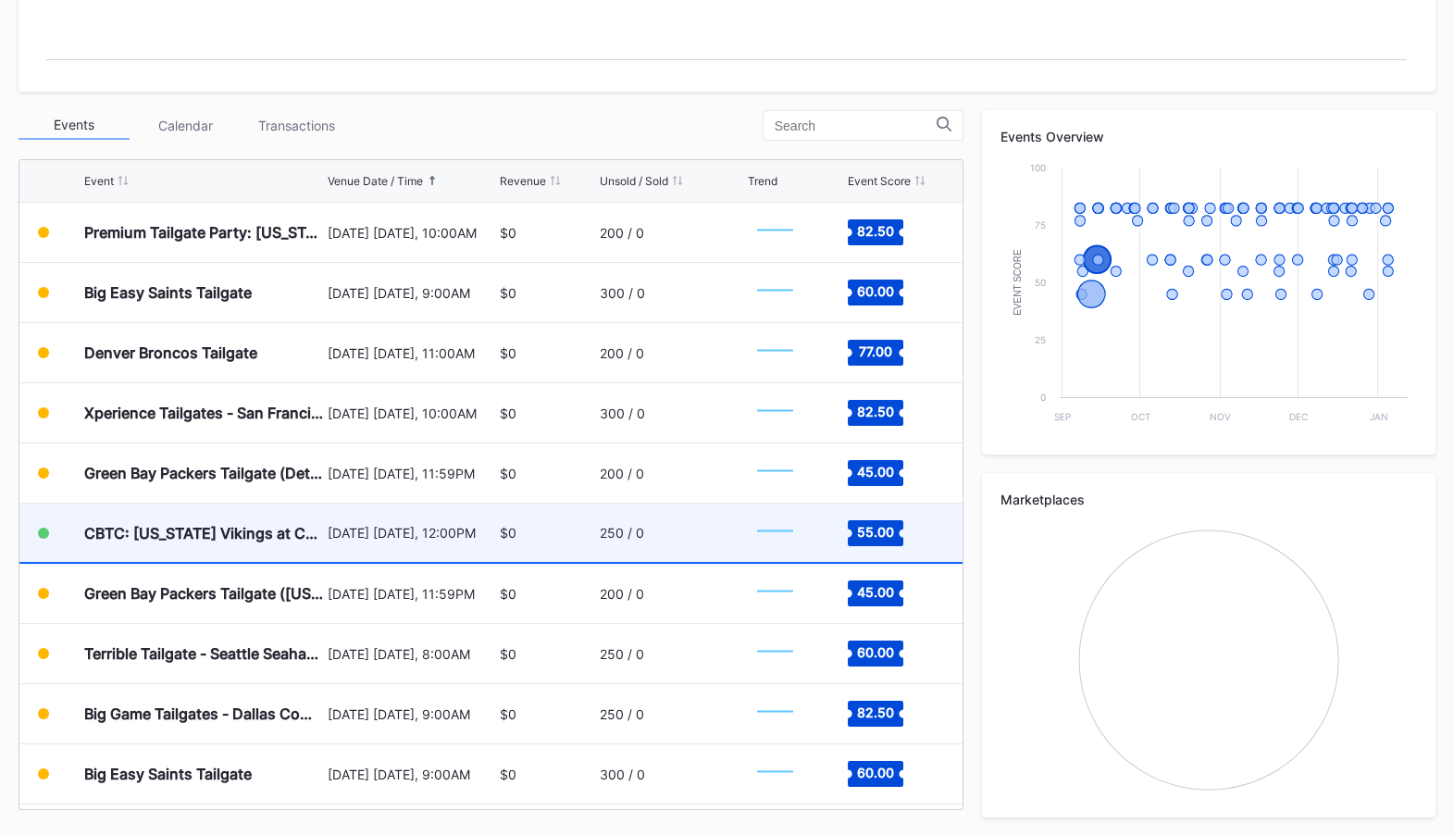
click at [251, 520] on div "CBTC: [US_STATE] Vikings at Chicago Bears Tailgate" at bounding box center [203, 532] width 239 height 58
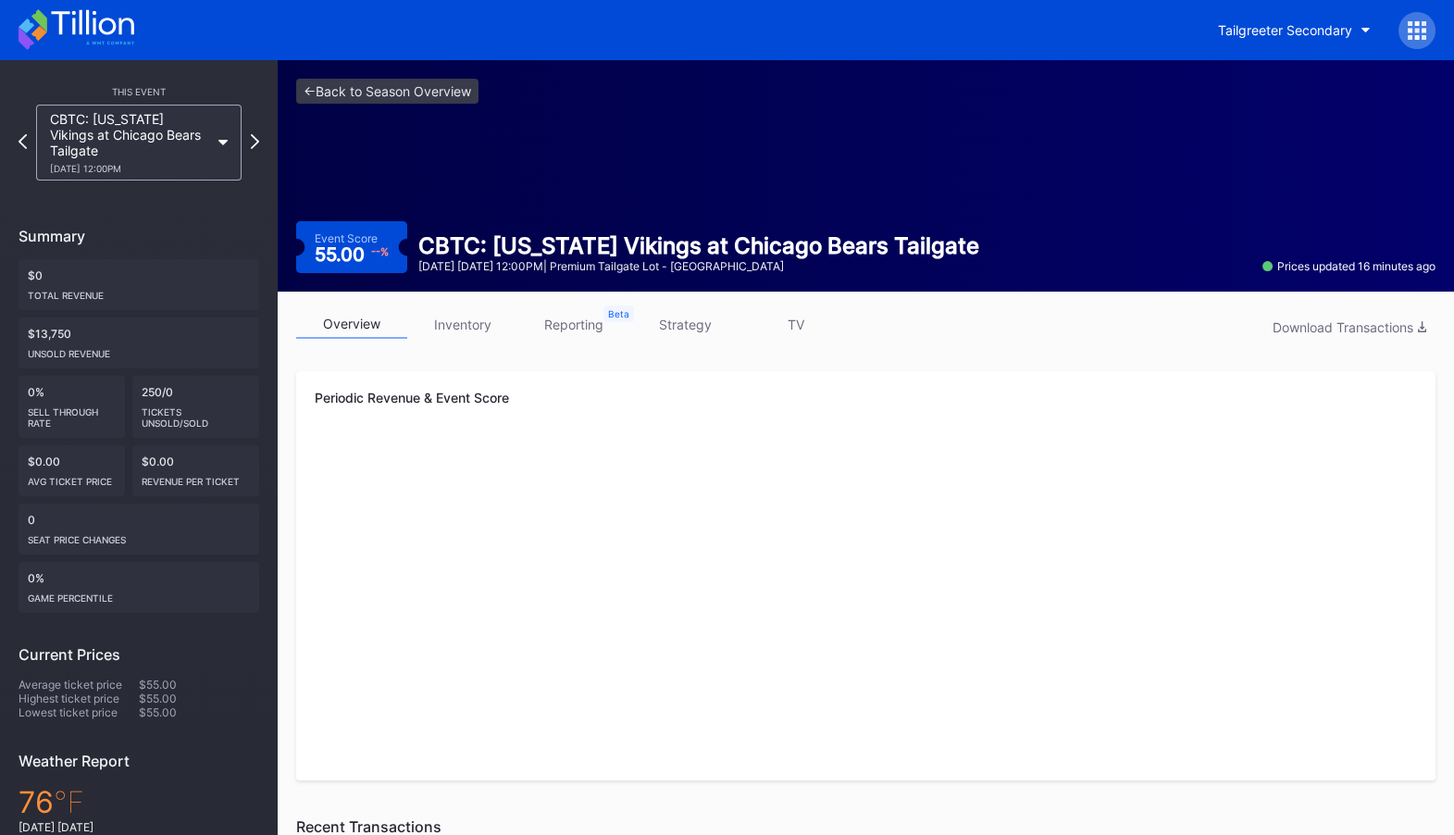
click at [489, 329] on link "inventory" at bounding box center [462, 324] width 111 height 29
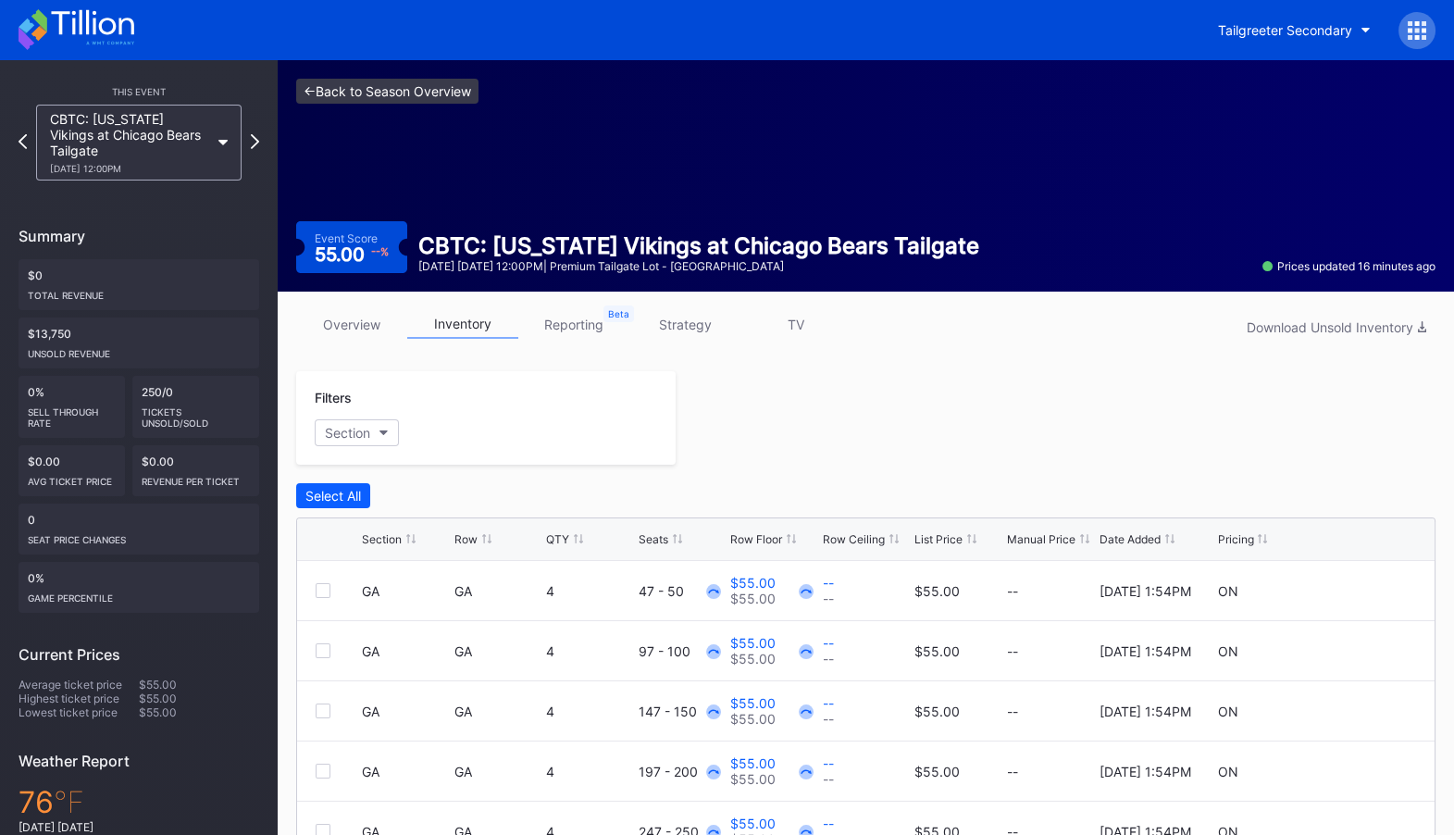
click at [418, 84] on link "<- Back to Season Overview" at bounding box center [387, 91] width 182 height 25
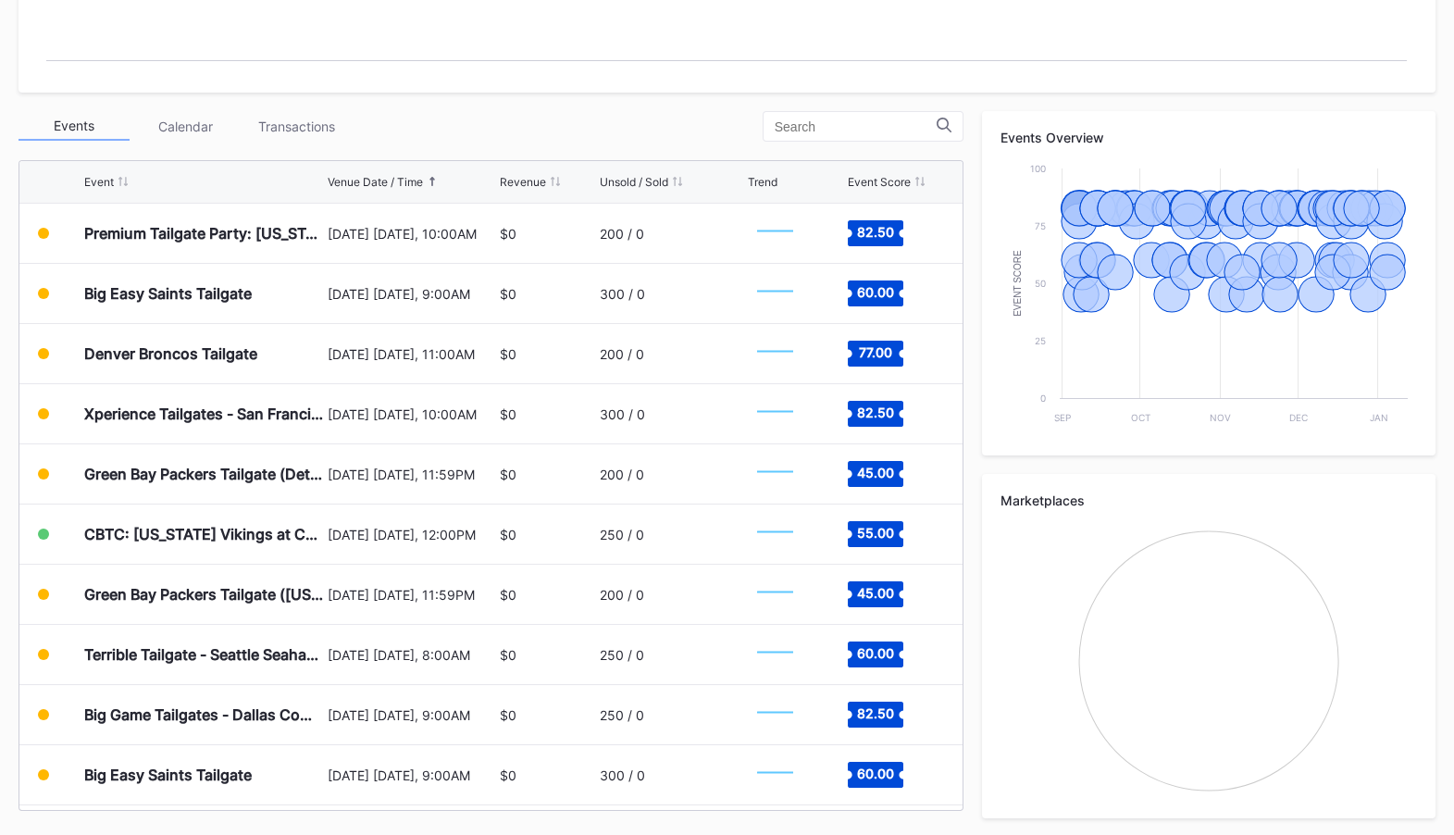
scroll to position [564, 0]
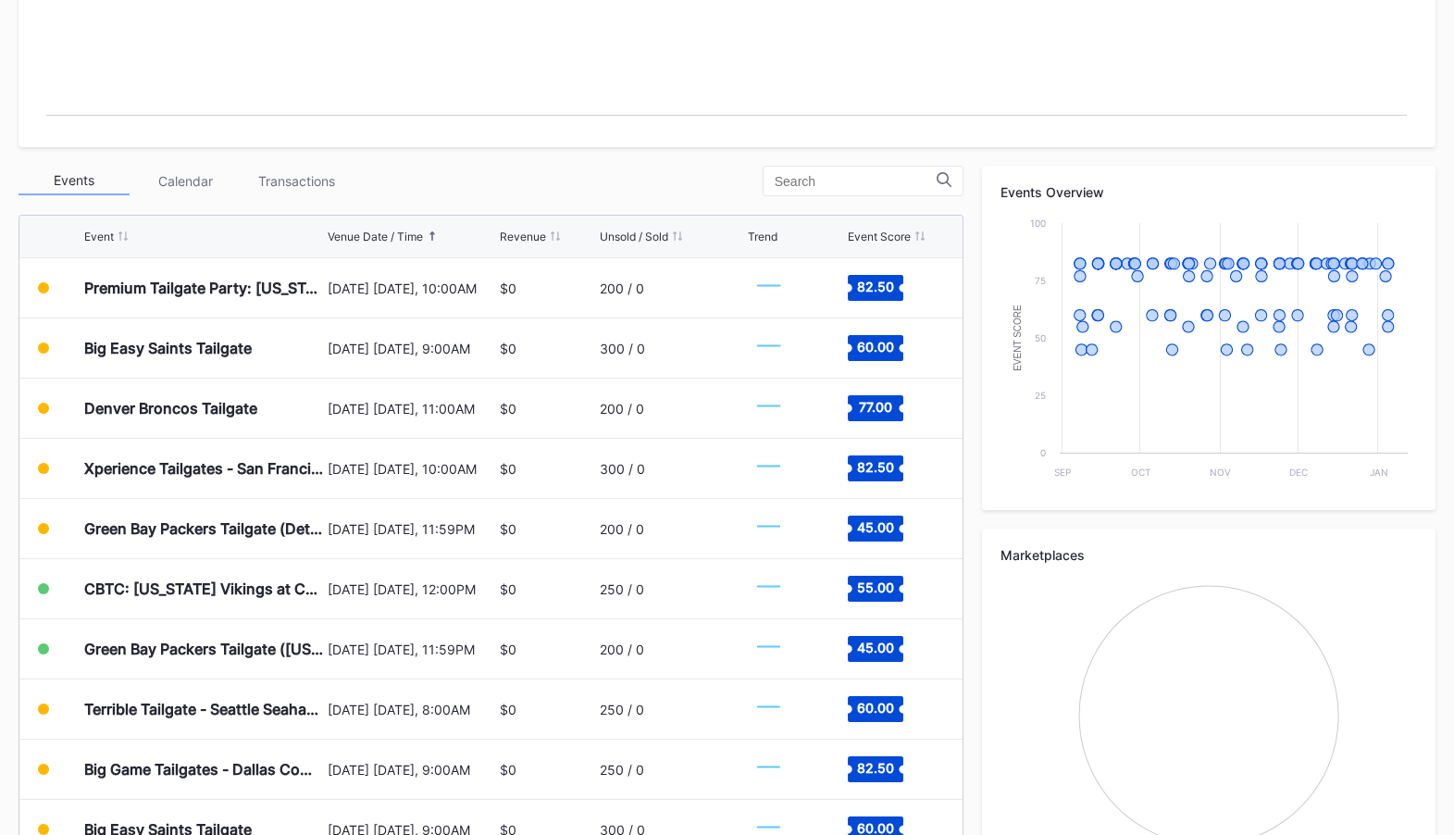
scroll to position [564, 0]
